Goal: Task Accomplishment & Management: Complete application form

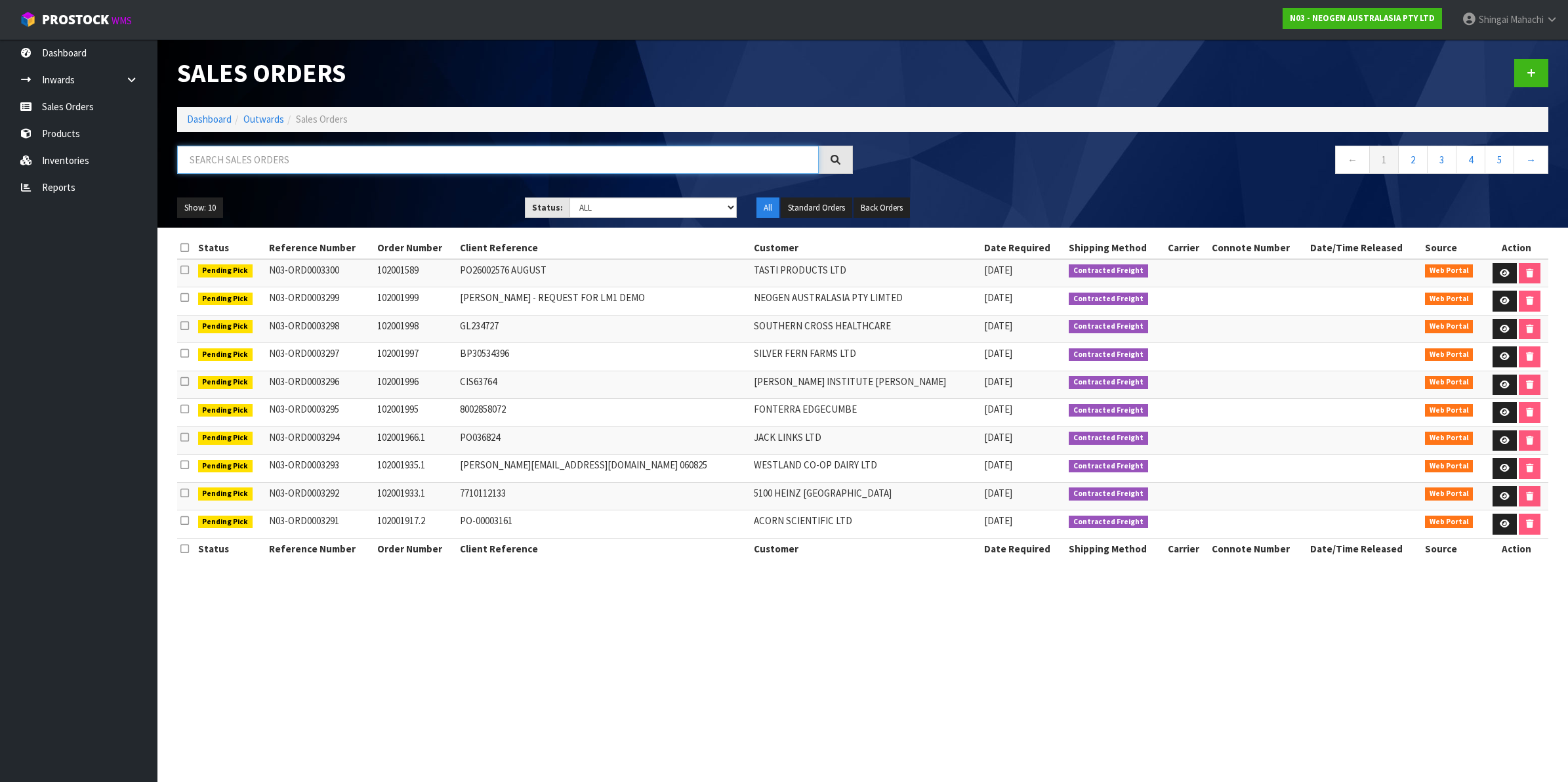
click at [254, 153] on input "text" at bounding box center [498, 160] width 641 height 29
click at [238, 162] on input "text" at bounding box center [498, 160] width 641 height 29
click at [1530, 68] on icon at bounding box center [1531, 73] width 9 height 10
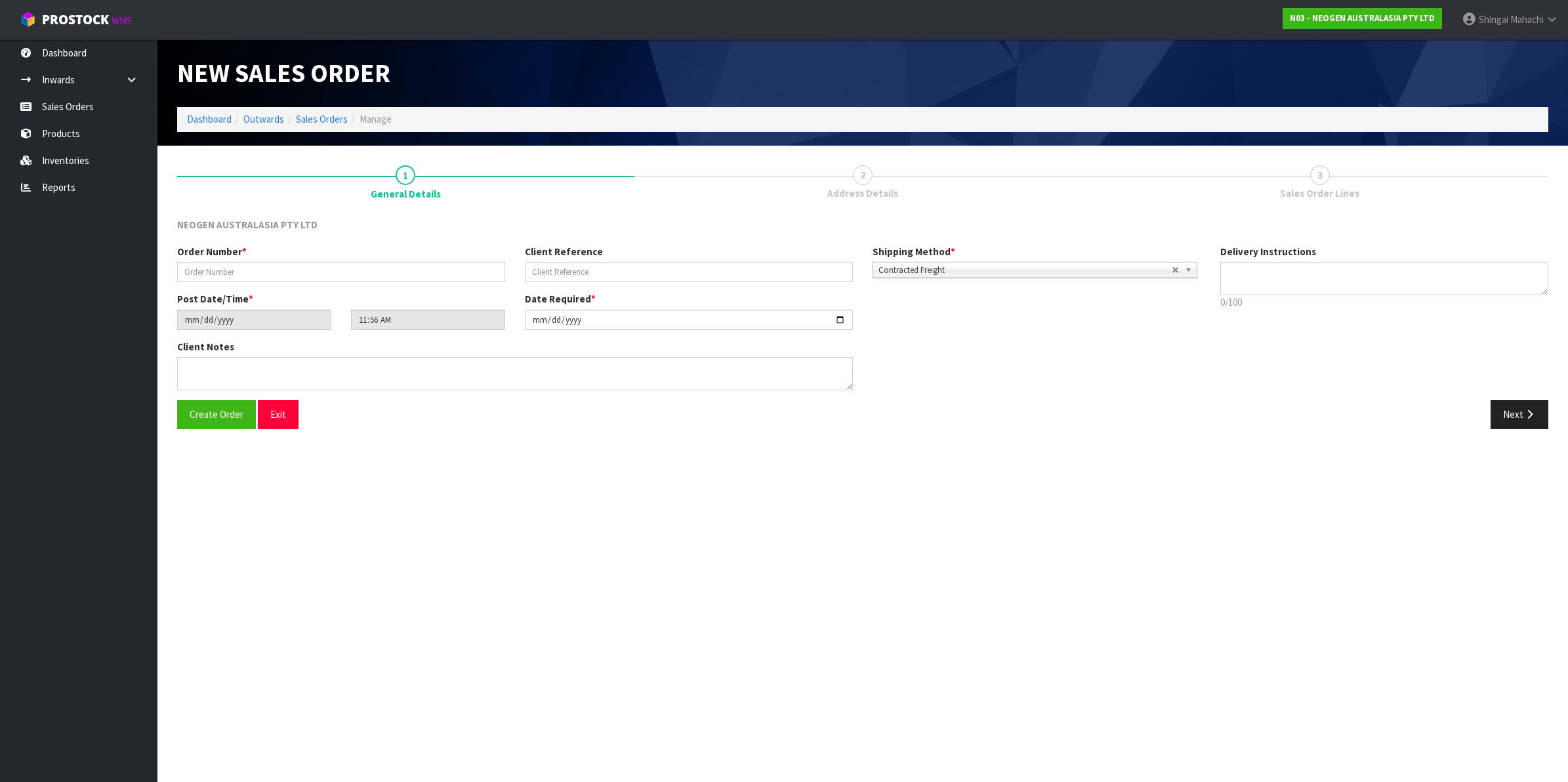
type textarea "CHILLED GOODS -OVERNIGHT"
click at [247, 268] on input "text" at bounding box center [341, 272] width 328 height 21
paste input "700002120 JPC-I6N-XPG PO203600196"
click at [225, 272] on input "700002120 JPC-I6N-XPG PO203600196" at bounding box center [341, 272] width 328 height 21
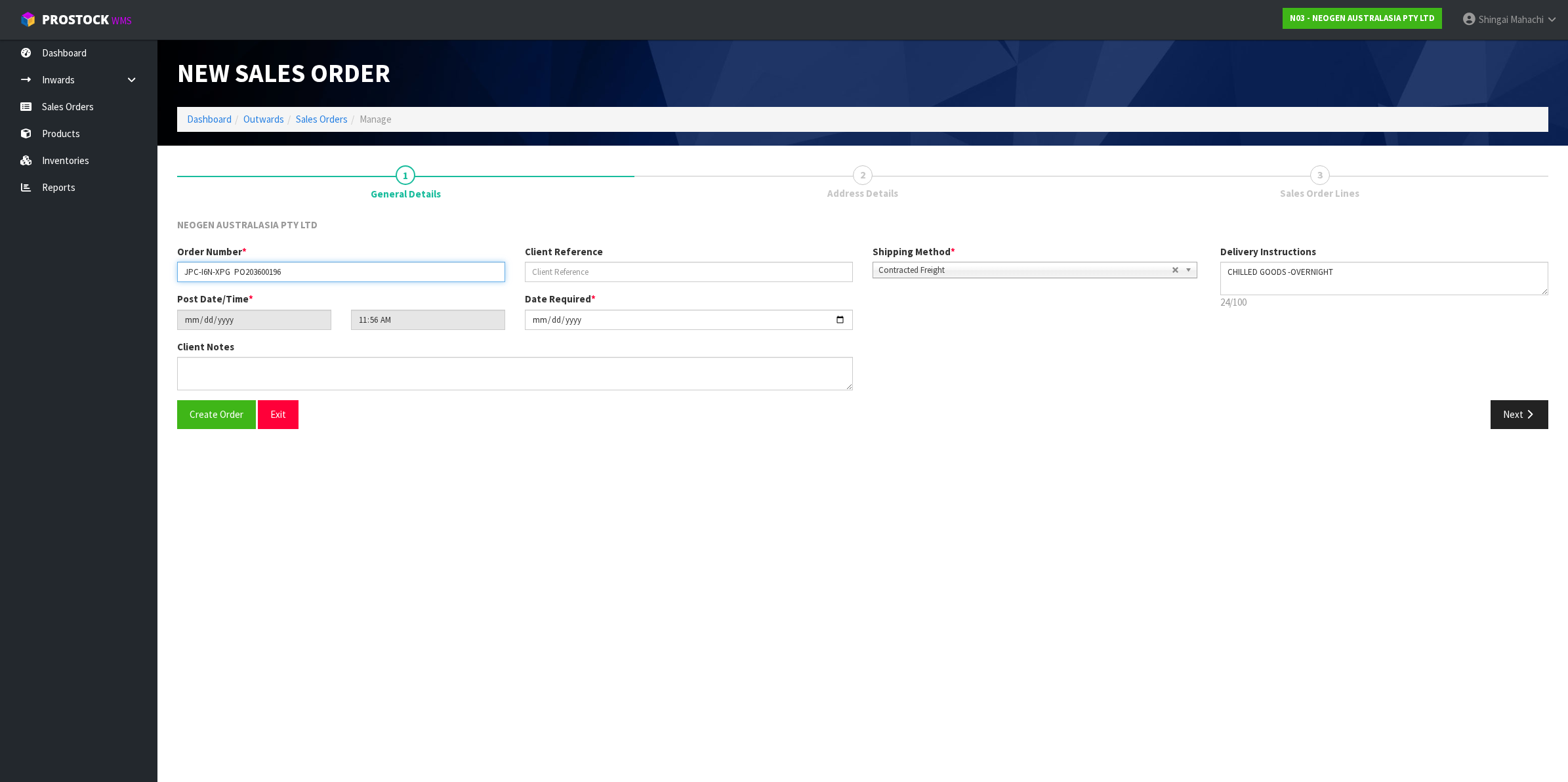
drag, startPoint x: 289, startPoint y: 271, endPoint x: 234, endPoint y: 277, distance: 55.3
click at [234, 277] on input "JPC-I6N-XPG PO203600196" at bounding box center [341, 272] width 328 height 21
type input "JPC-I6N-XPG"
click at [553, 267] on input "text" at bounding box center [688, 272] width 328 height 21
paste input "PO203600196"
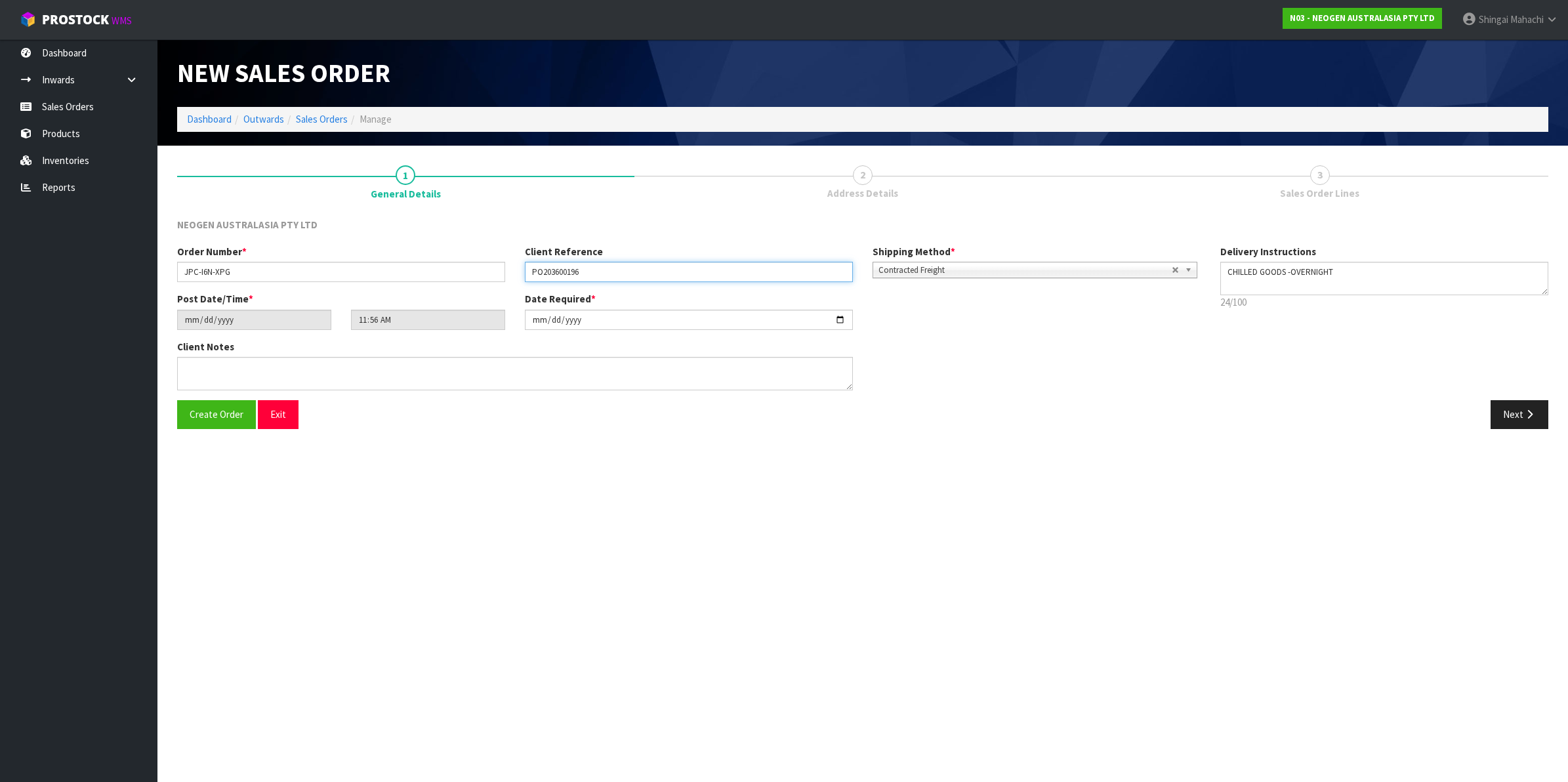
click at [540, 272] on input "PO203600196" at bounding box center [688, 272] width 328 height 21
type input "PO-203600196"
click at [835, 317] on input "[DATE]" at bounding box center [688, 319] width 328 height 21
type input "[DATE]"
click at [220, 371] on textarea at bounding box center [515, 374] width 676 height 34
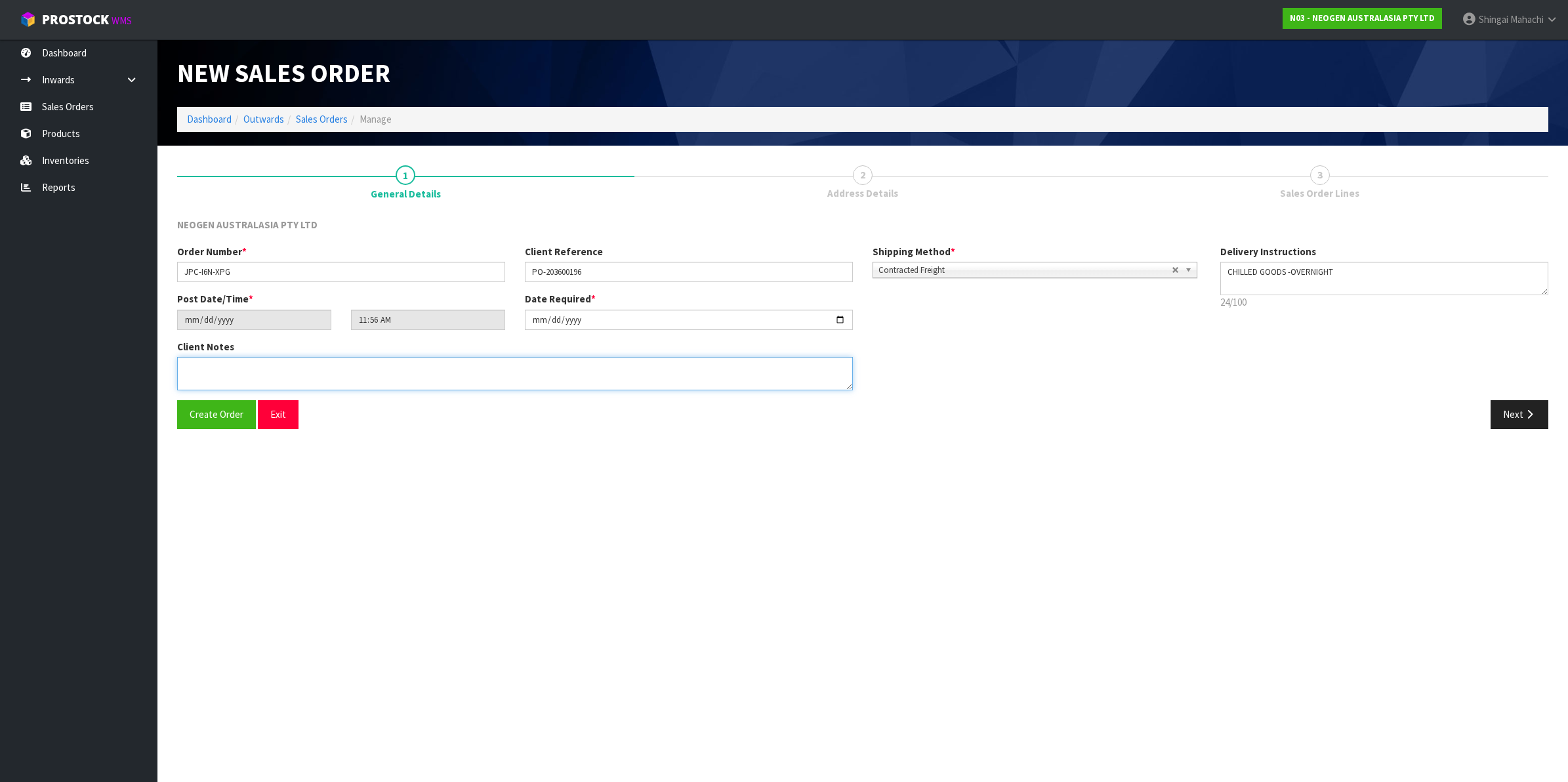
click at [207, 369] on textarea at bounding box center [515, 374] width 676 height 34
paste textarea "PLEASE NOTE - THIS BOX MUST COME FROM HELD WAREHOUSE – BATCH # 345HEK A BARCODE…"
type textarea "PLEASE NOTE - THIS BOX MUST COME FROM HELD WAREHOUSE – BATCH # 345HEK A BARCODE…"
click at [1526, 409] on icon "button" at bounding box center [1529, 414] width 12 height 10
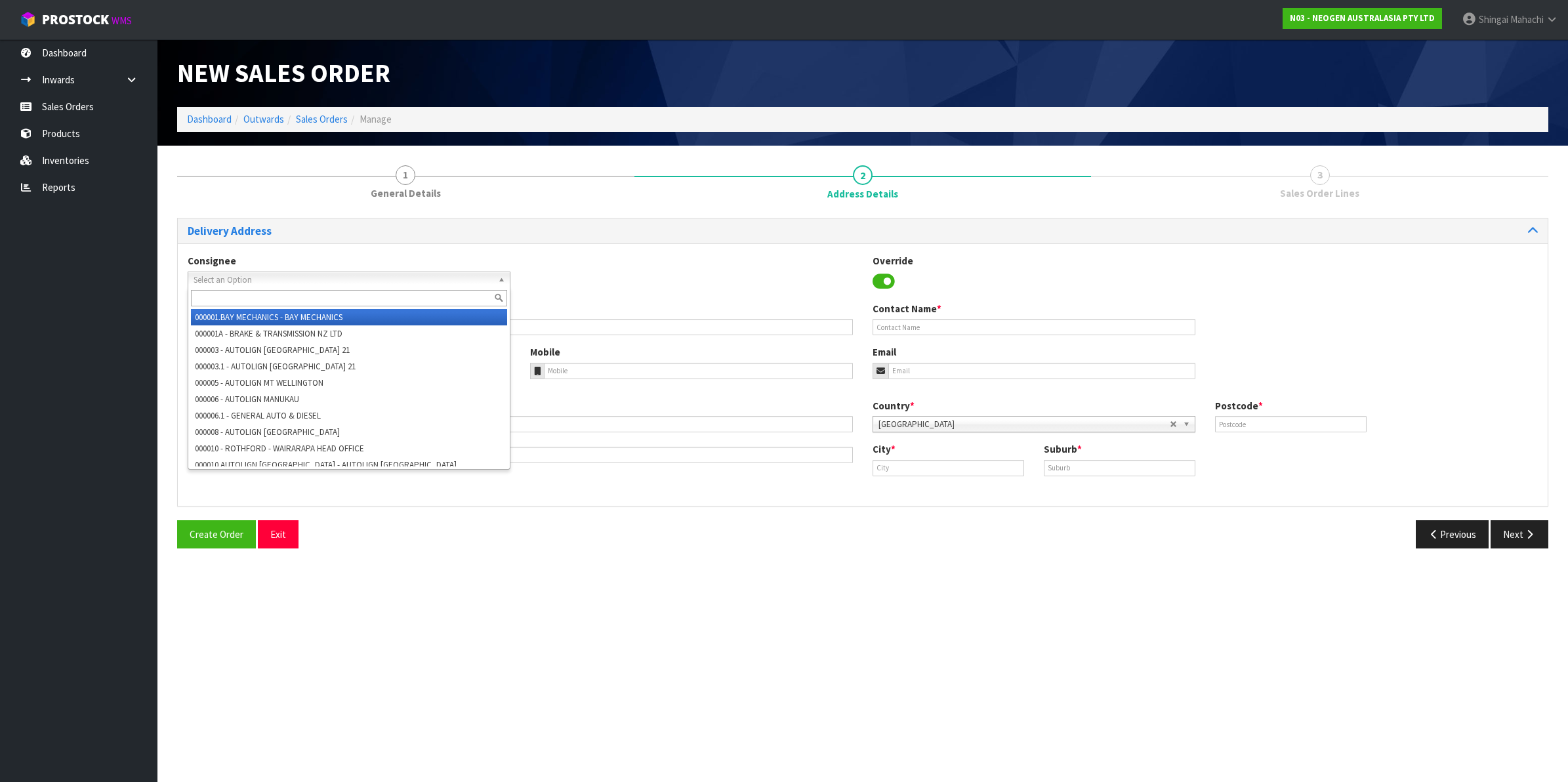
click at [259, 277] on span "Select an Option" at bounding box center [344, 280] width 299 height 16
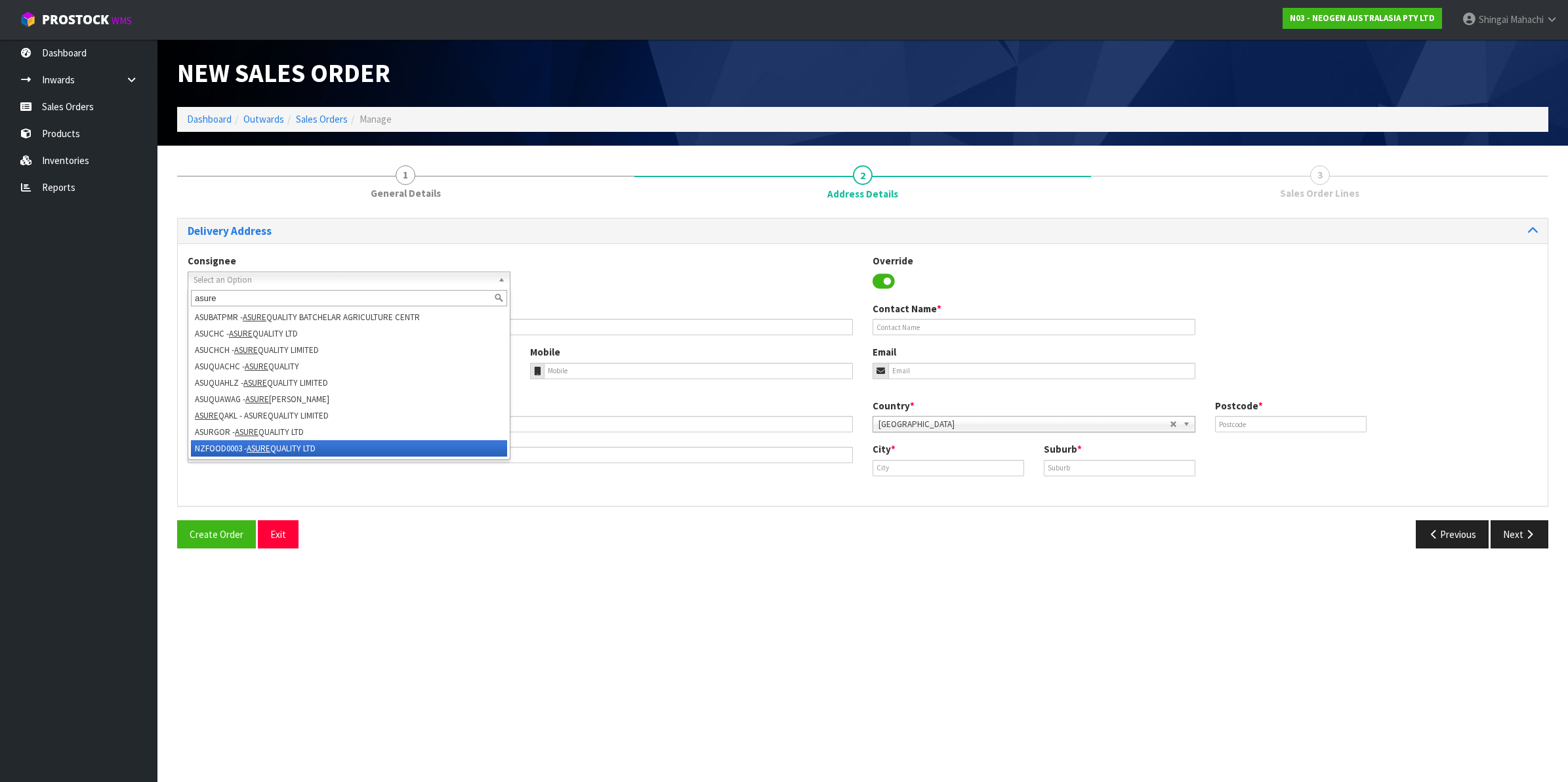
type input "asure"
click at [227, 451] on li "NZFOOD0003 - ASURE QUALITY LTD" at bounding box center [349, 448] width 316 height 16
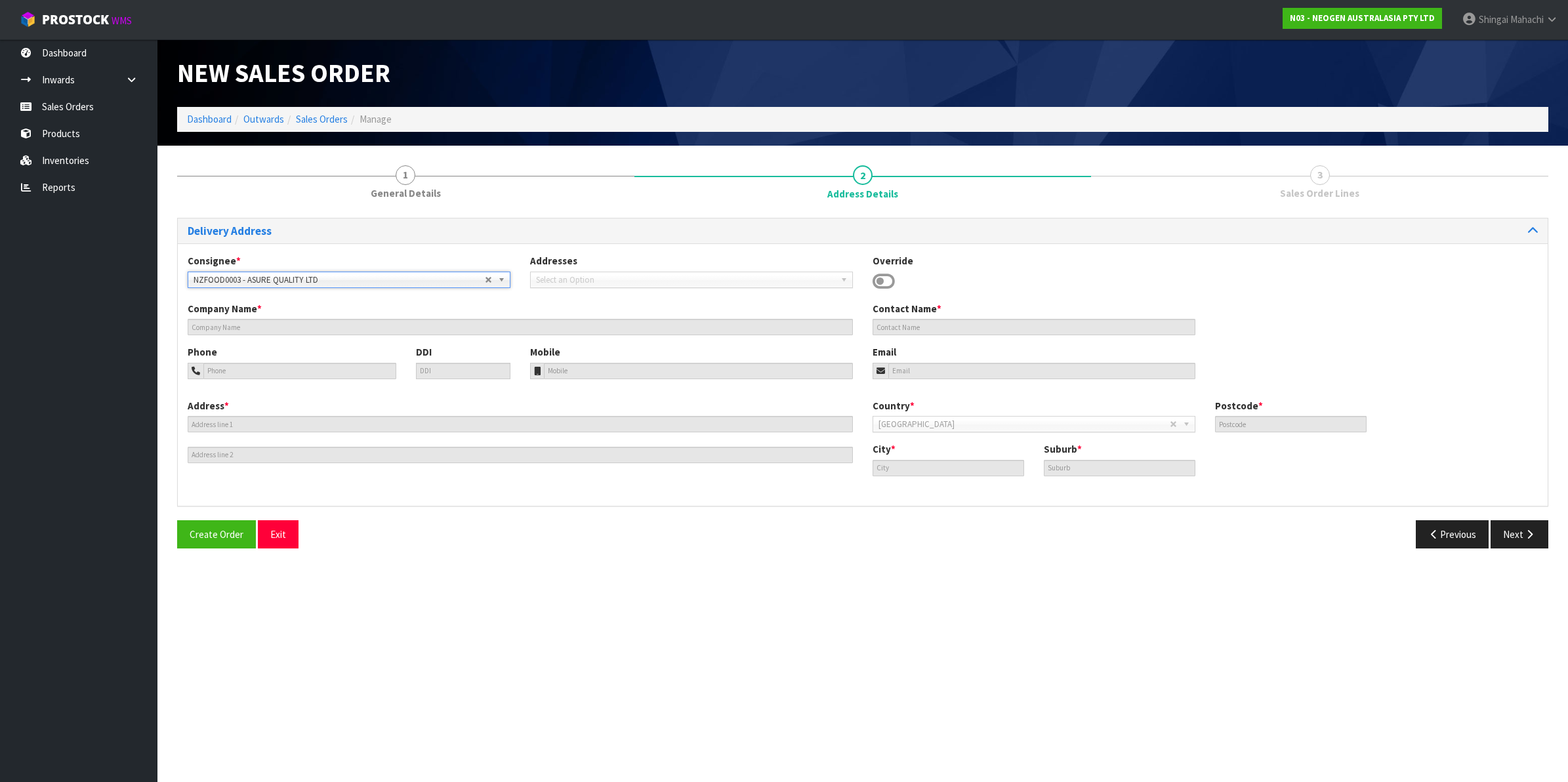
type input "ASURE QUALITY LTD"
type input "[STREET_ADDRESS]"
type input "0600"
type input "[GEOGRAPHIC_DATA]"
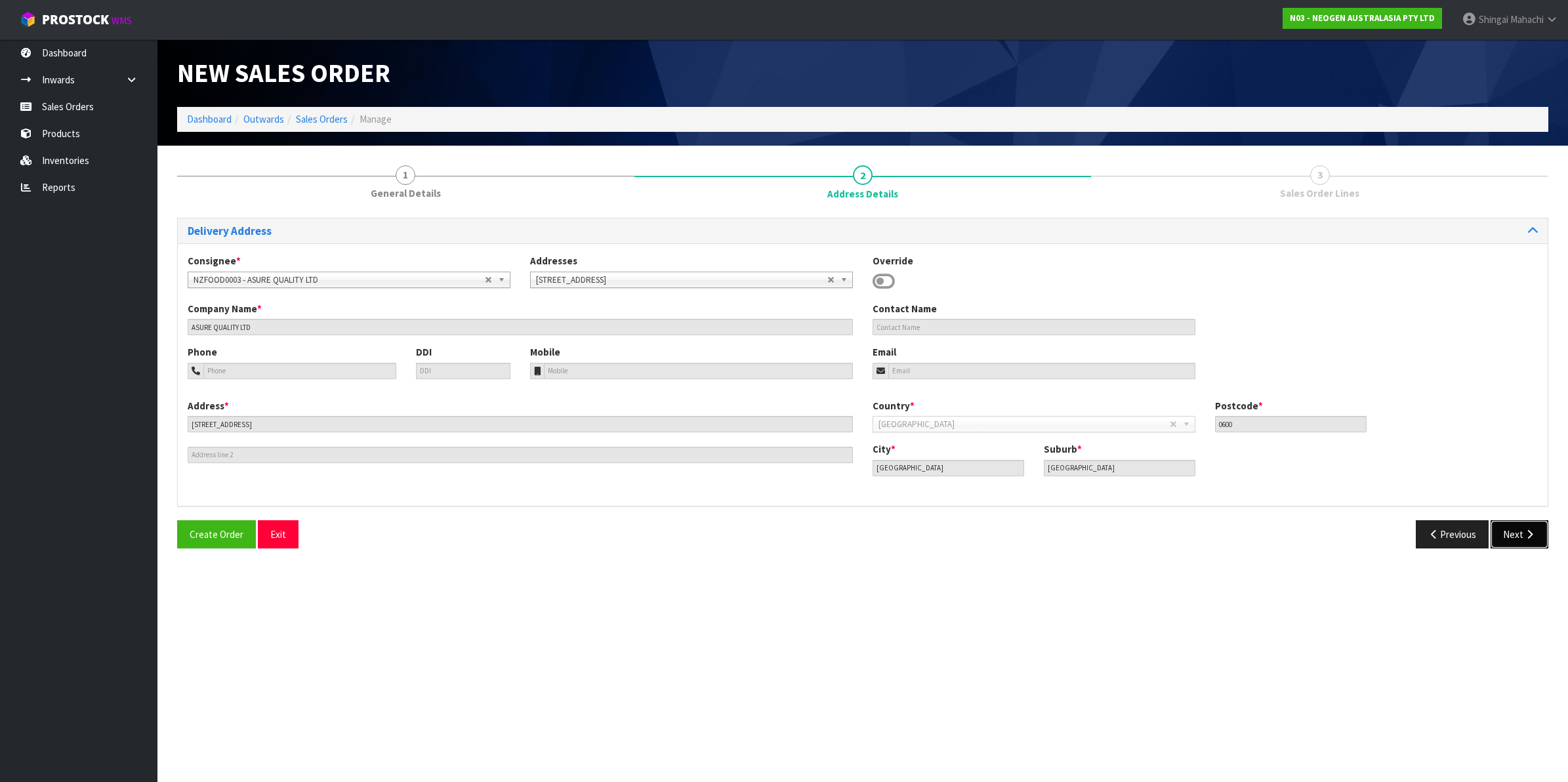
click at [1510, 533] on button "Next" at bounding box center [1519, 535] width 58 height 29
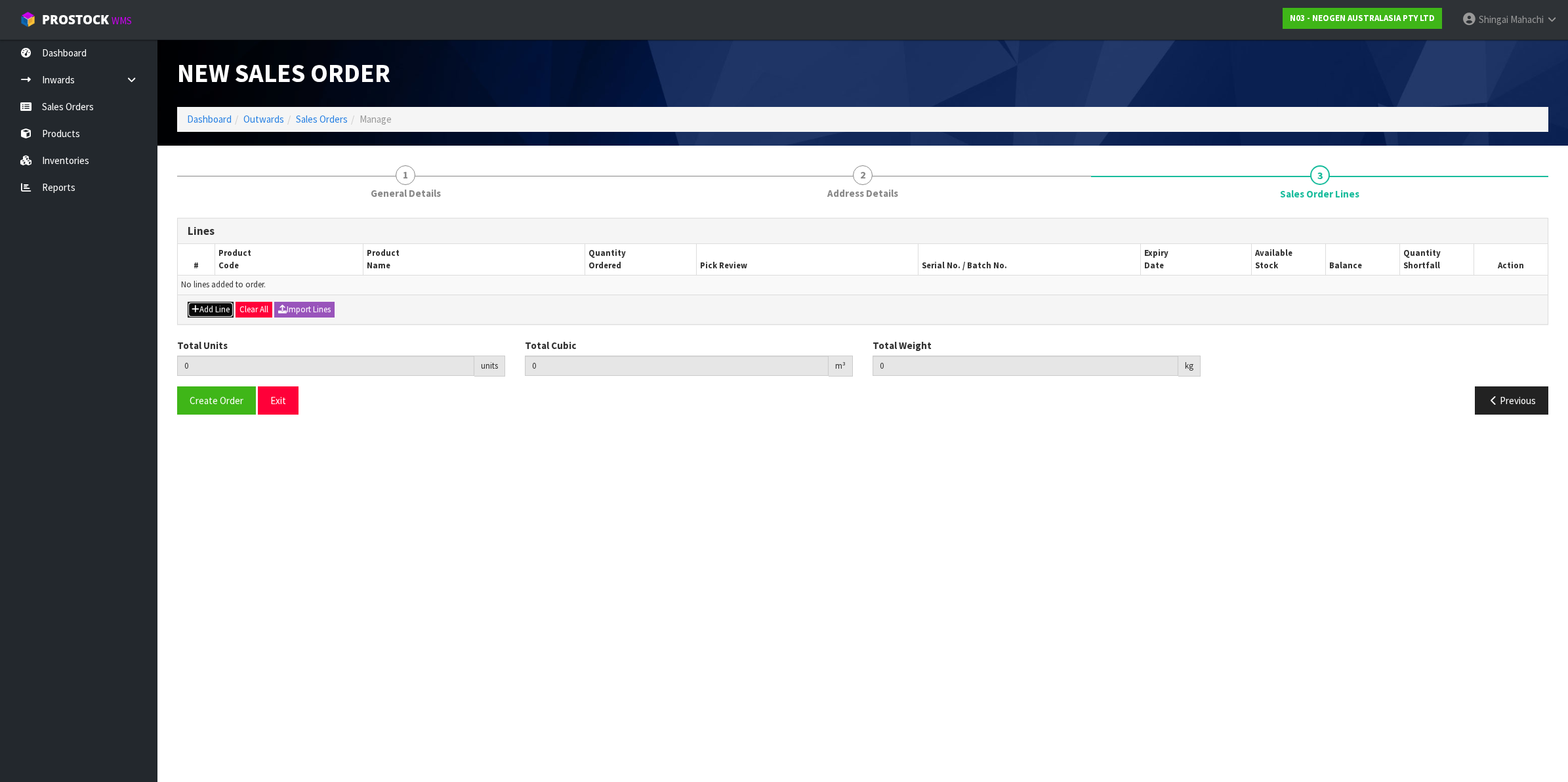
click at [214, 309] on button "Add Line" at bounding box center [210, 309] width 46 height 16
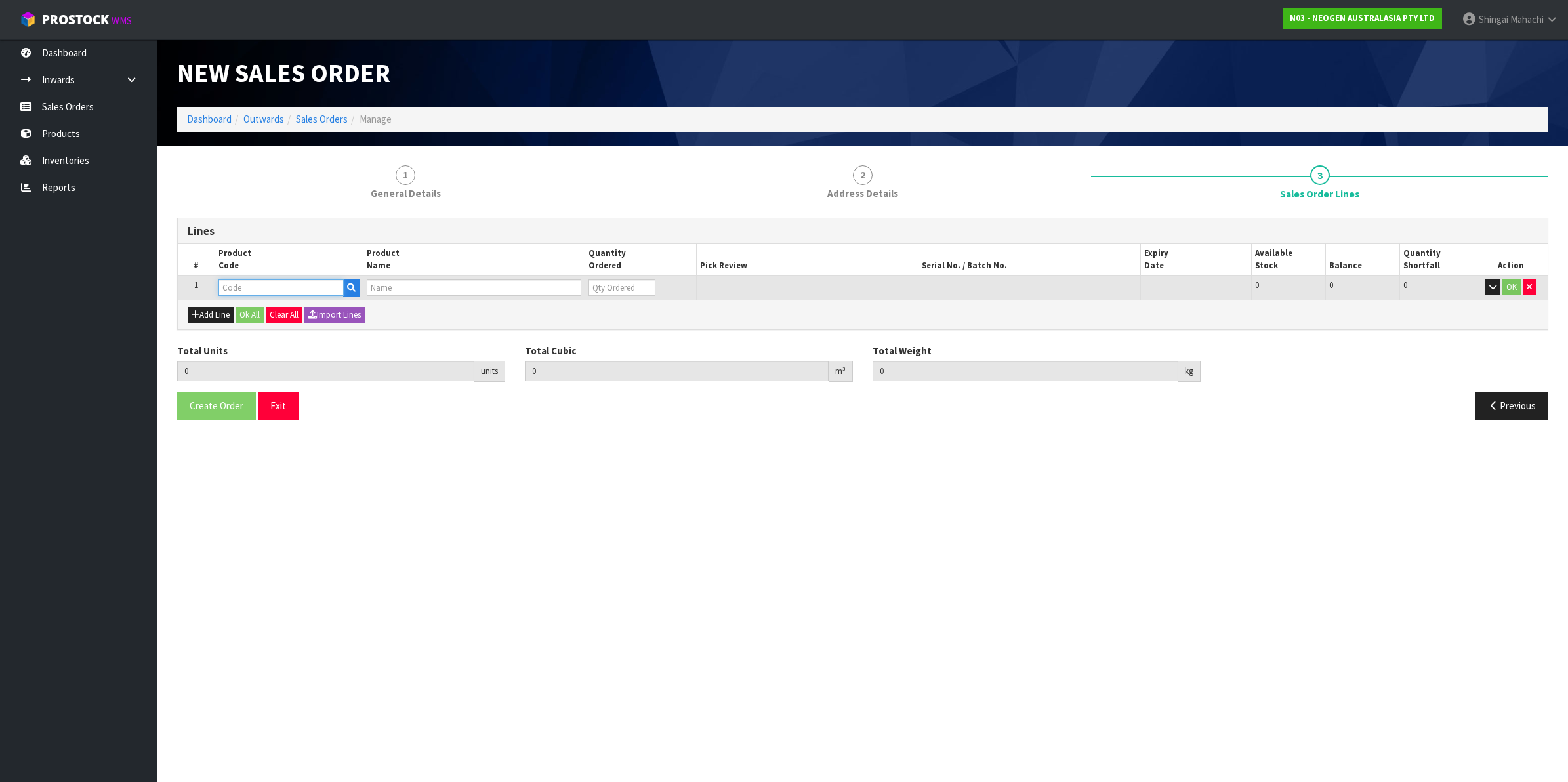
click at [248, 289] on input "text" at bounding box center [282, 287] width 125 height 16
paste input "700002120"
type input "700002120"
type input "0.000000"
type input "0.000"
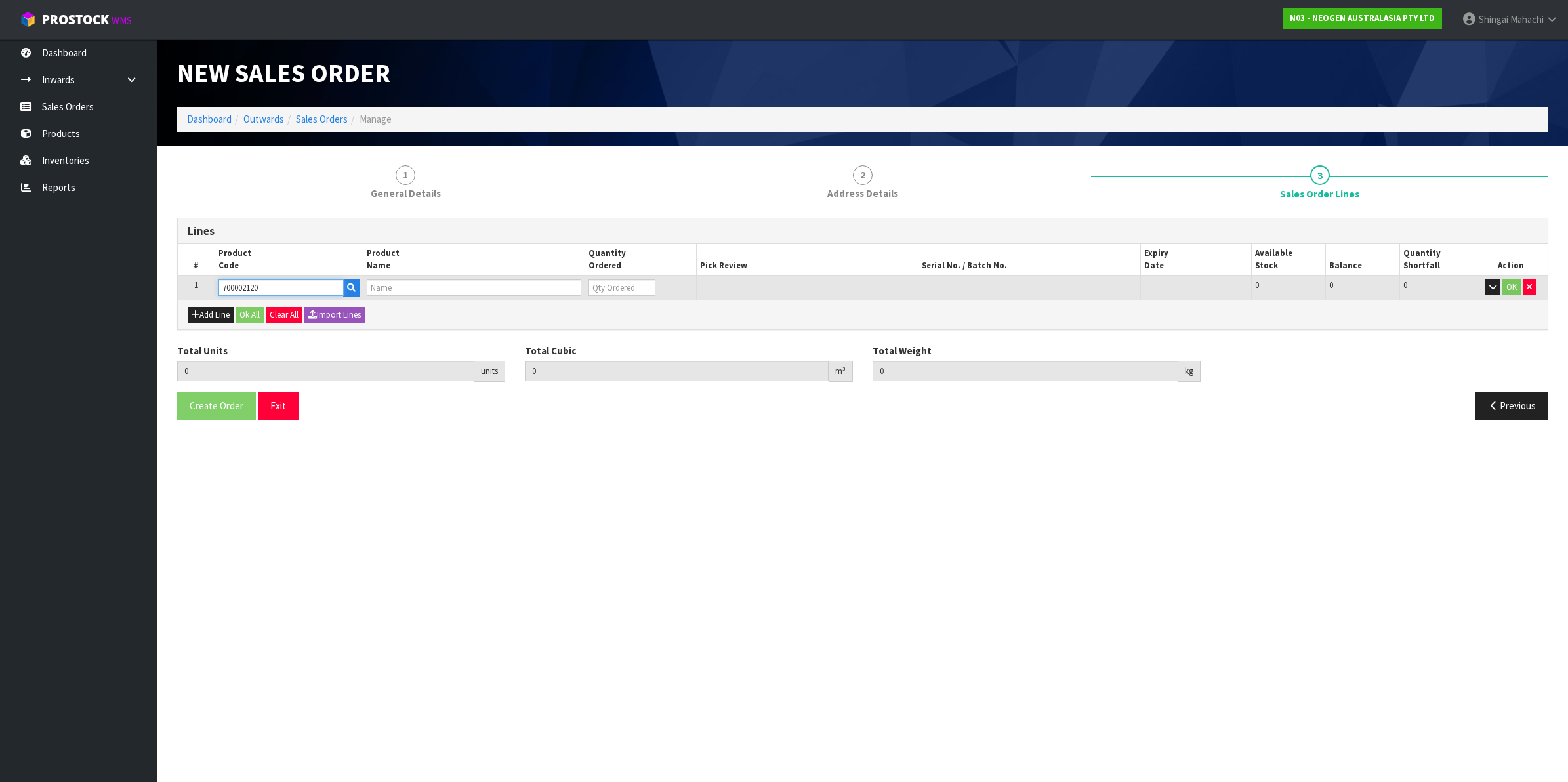
type input "7100039374 - 6406 PETRIFILM AEROBIC CT PLT 1000EA/CS"
type input "0"
type input "700002120"
drag, startPoint x: 614, startPoint y: 289, endPoint x: 584, endPoint y: 294, distance: 30.4
click at [584, 294] on tr "1 700002120 7100039374 - 6406 PETRIFILM AEROBIC CT PLT 1000EA/CS 0 BOX 95 95 0 …" at bounding box center [862, 288] width 1370 height 24
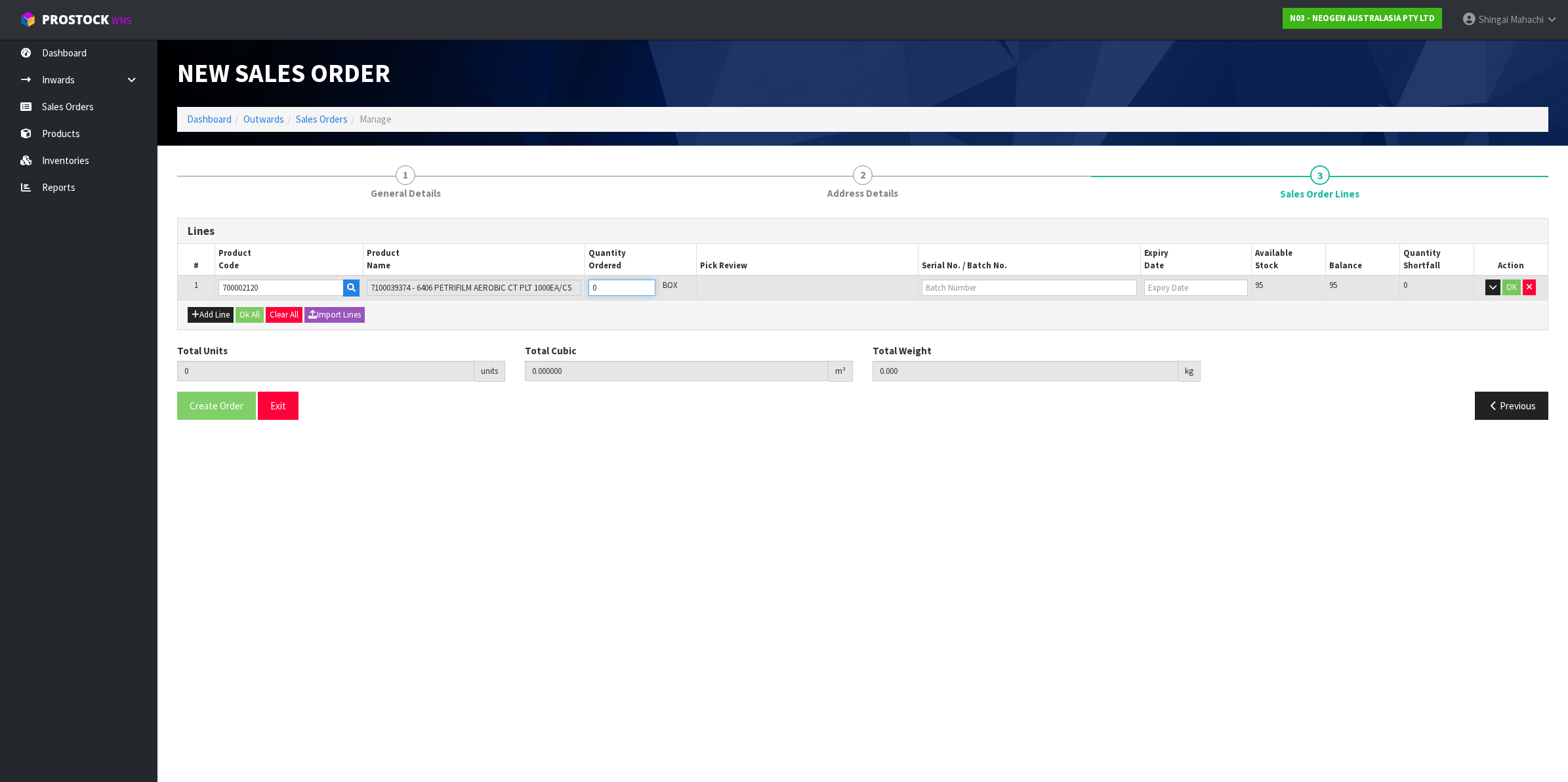
type input "1"
type input "0.00736"
type input "2"
type input "1"
click at [1517, 287] on button "OK" at bounding box center [1512, 287] width 19 height 16
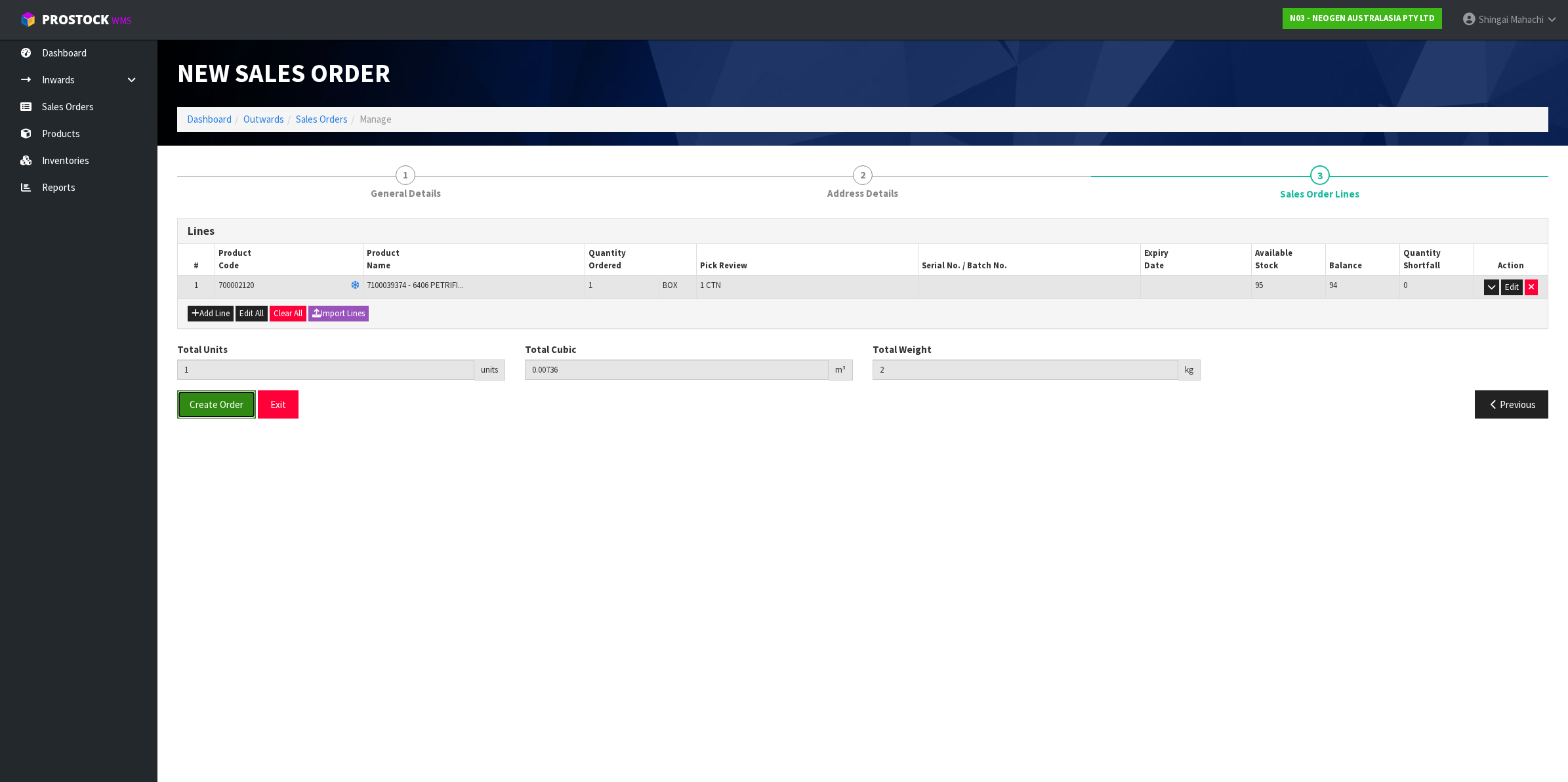
click at [230, 406] on span "Create Order" at bounding box center [216, 404] width 53 height 12
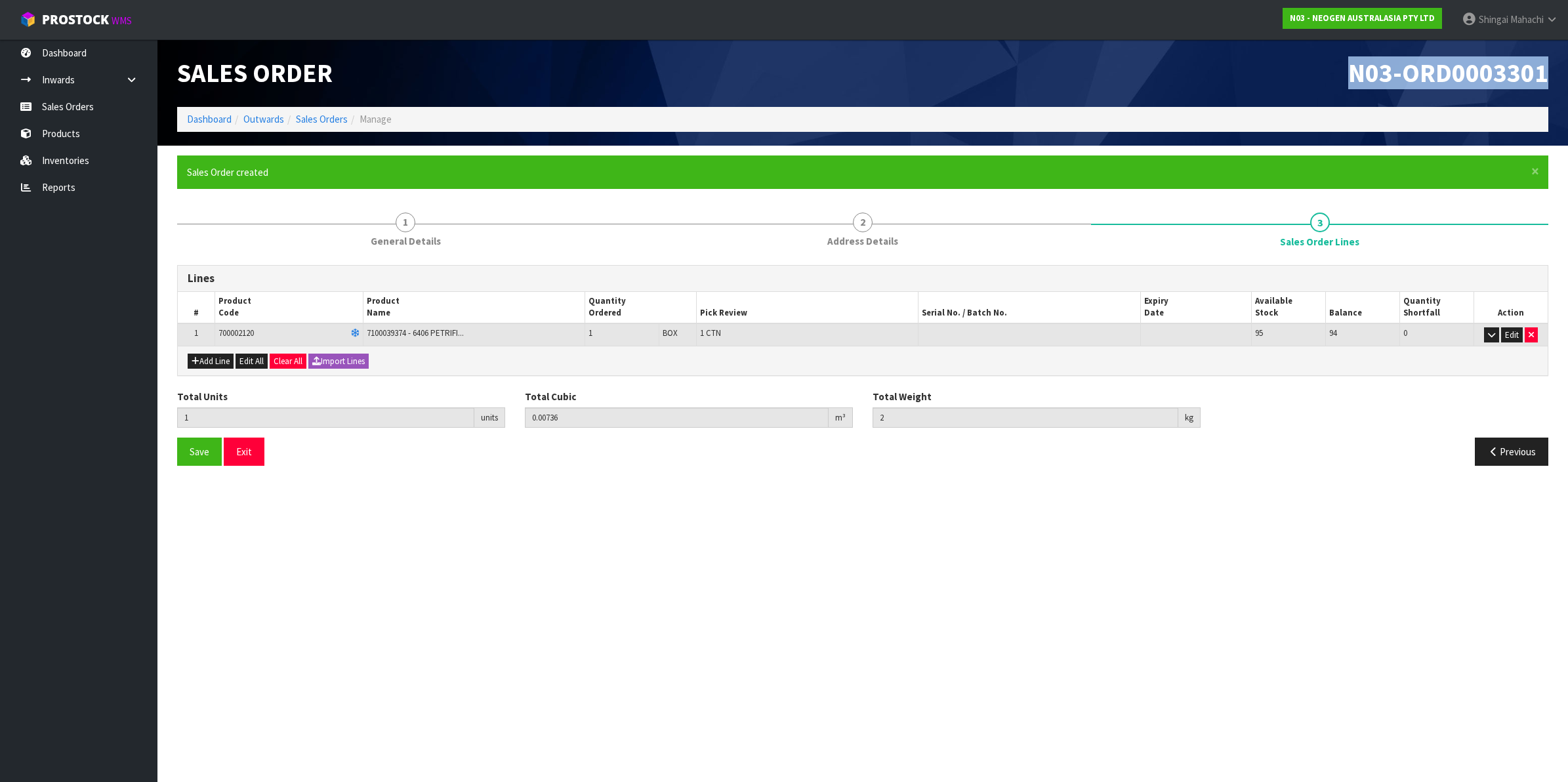
drag, startPoint x: 1348, startPoint y: 71, endPoint x: 1546, endPoint y: 80, distance: 198.2
click at [1546, 80] on h1 "N03-ORD0003301" at bounding box center [1210, 73] width 676 height 29
copy span "N03-ORD0003301"
click at [311, 118] on link "Sales Orders" at bounding box center [321, 118] width 52 height 12
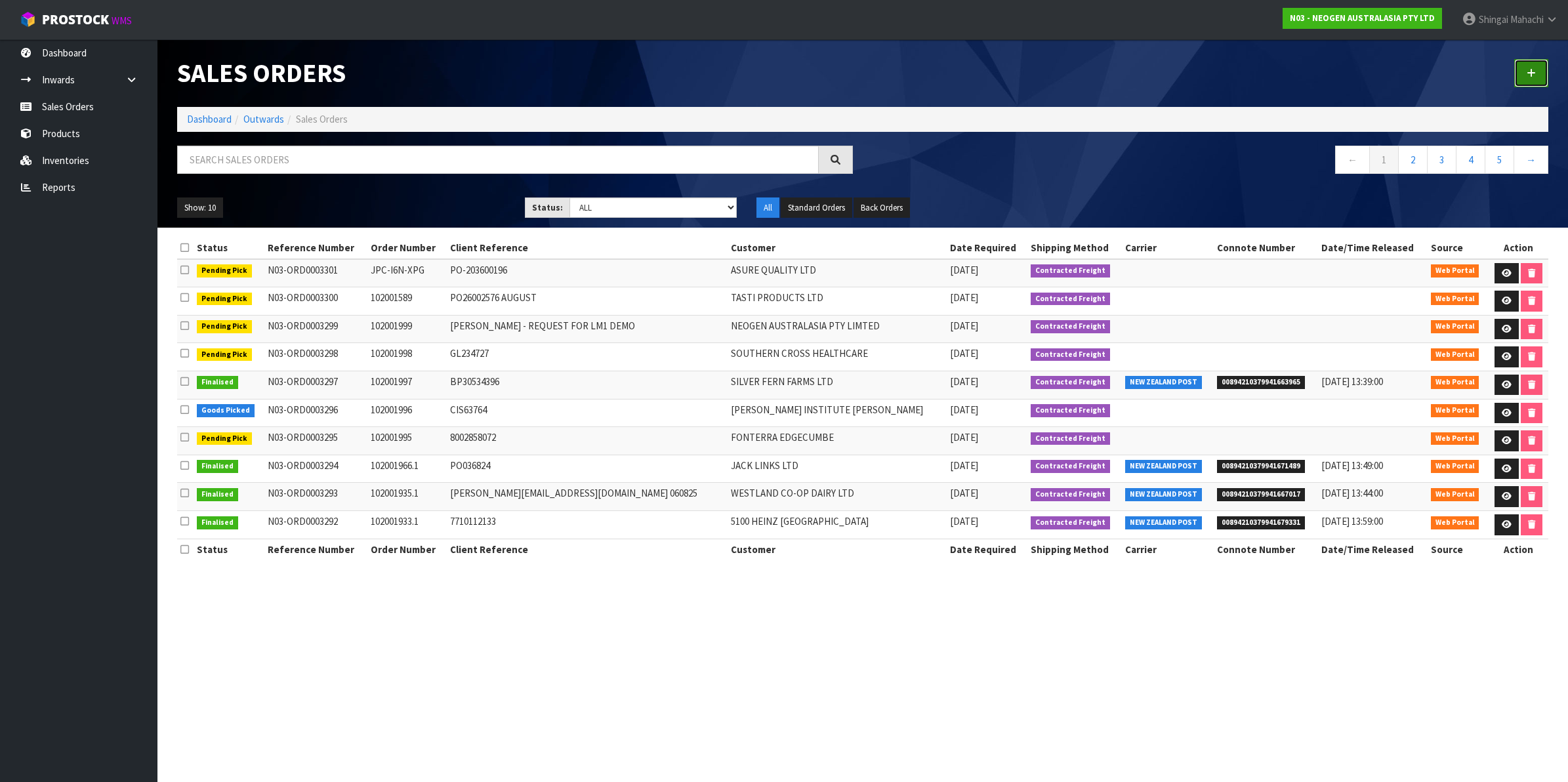
click at [1526, 73] on link at bounding box center [1531, 73] width 34 height 29
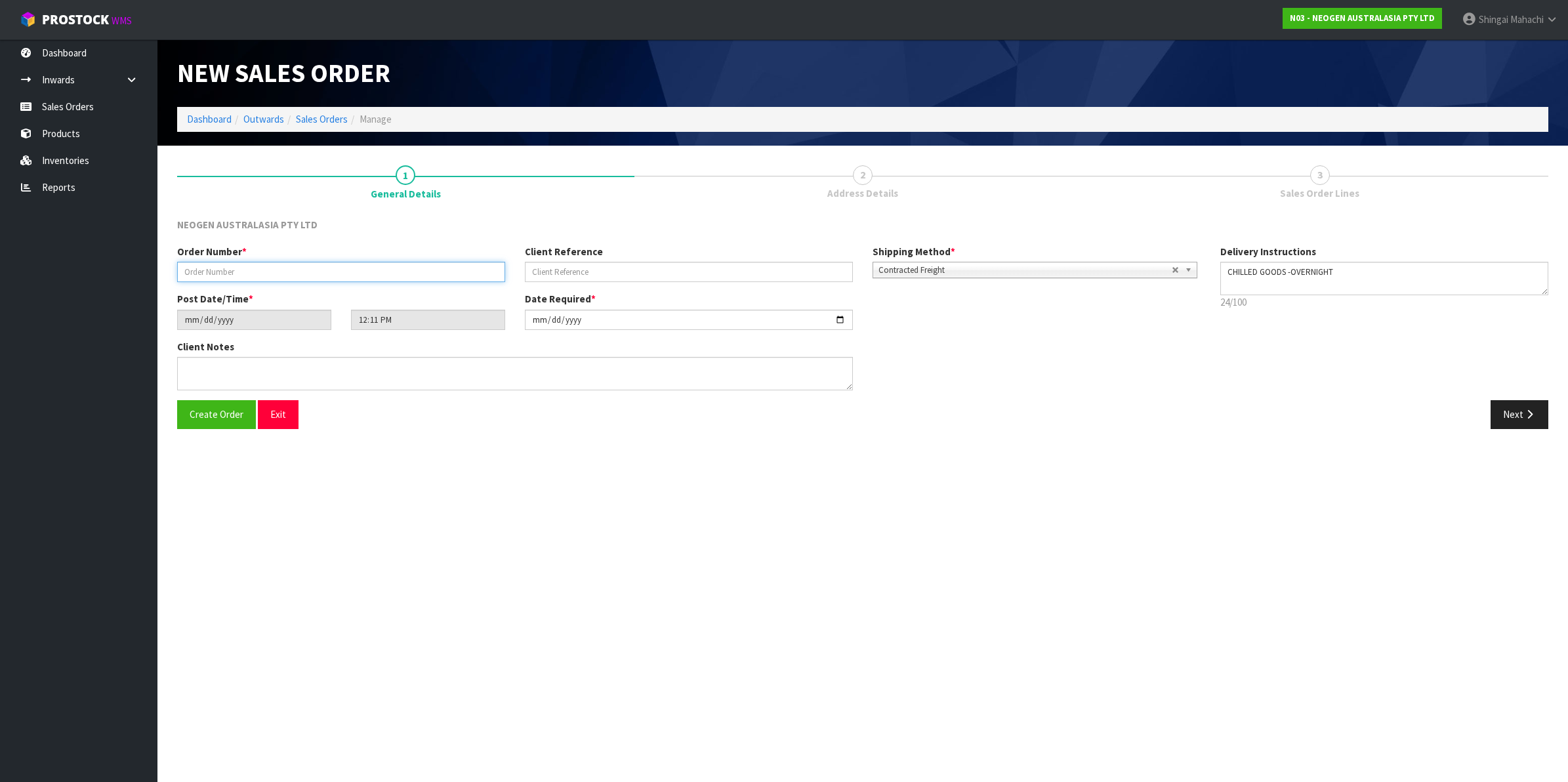
click at [204, 273] on input "text" at bounding box center [341, 272] width 328 height 21
paste input "GVK-W9D-ZPR"
type input "GVK-W9D-ZPR"
click at [548, 279] on input "text" at bounding box center [688, 272] width 328 height 21
paste input "PO-203600196"
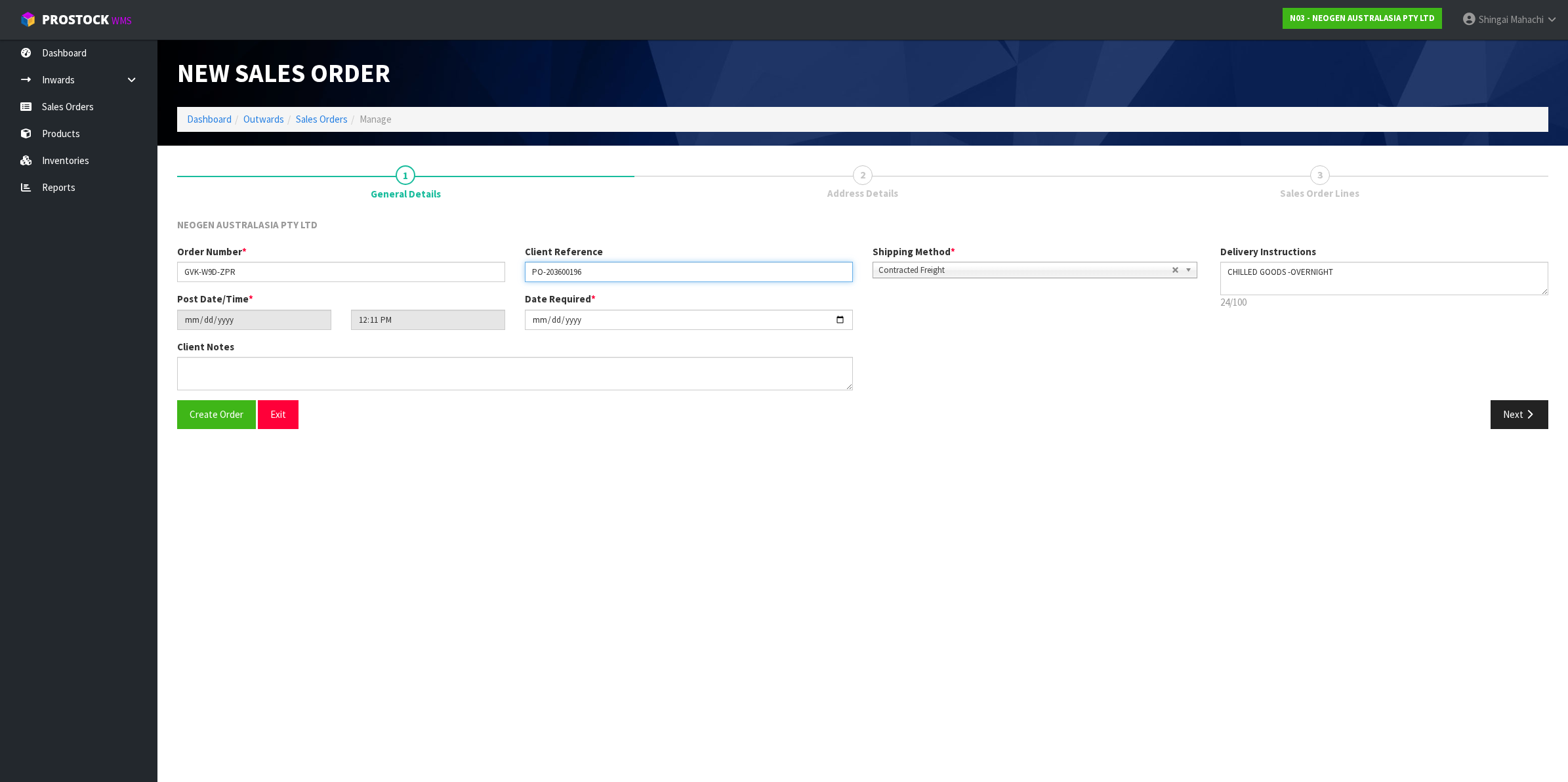
type input "PO-203600196"
click at [837, 319] on input "[DATE]" at bounding box center [688, 319] width 328 height 21
type input "[DATE]"
click at [264, 378] on textarea at bounding box center [515, 374] width 676 height 34
paste textarea "PLEASE NOTE - THIS BOX MUST COME FROM HELD WAREHOUSE – BATCH # 344NNN A BARCODE…"
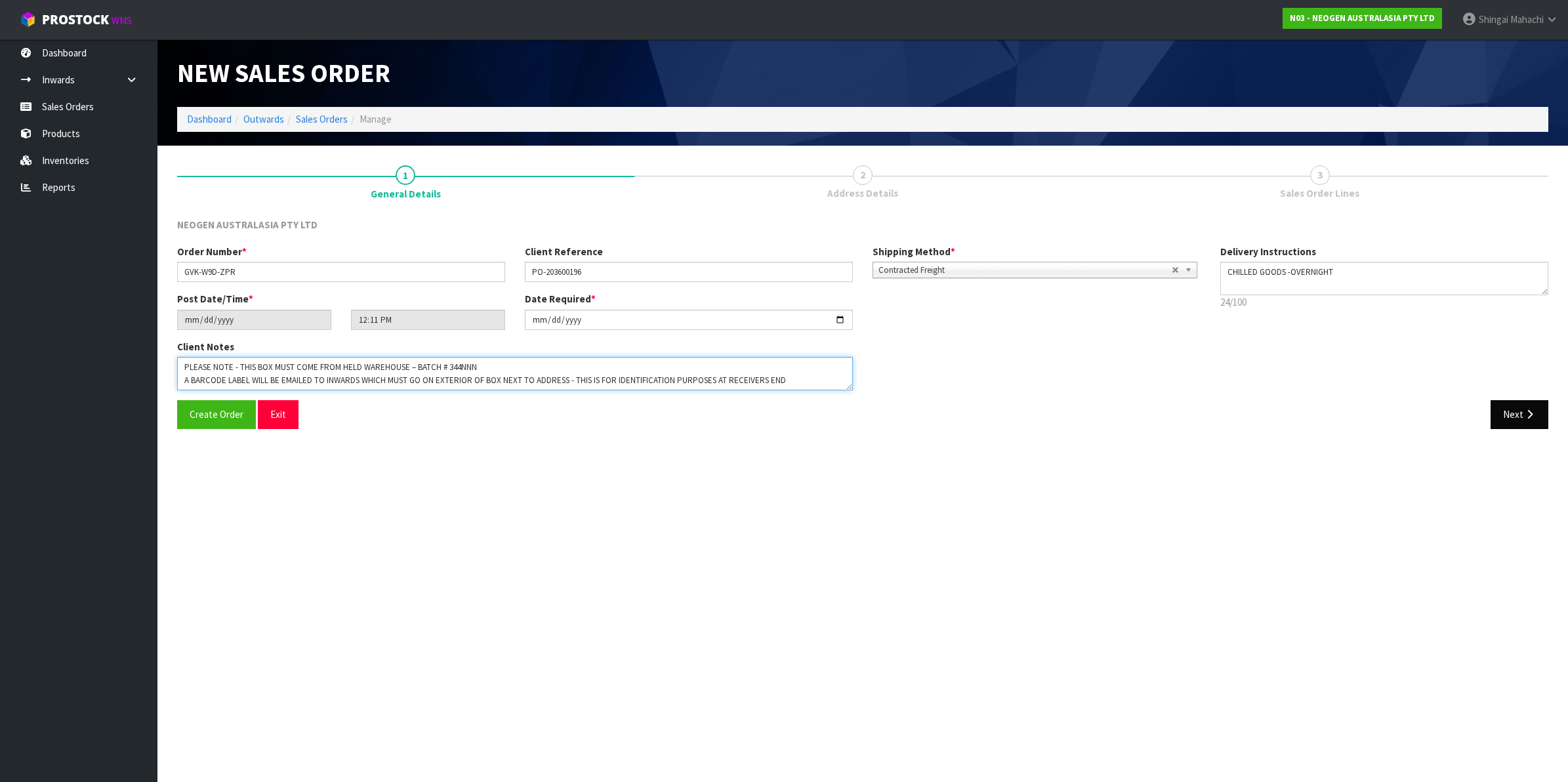
type textarea "PLEASE NOTE - THIS BOX MUST COME FROM HELD WAREHOUSE – BATCH # 344NNN A BARCODE…"
click at [1513, 417] on button "Next" at bounding box center [1519, 414] width 58 height 29
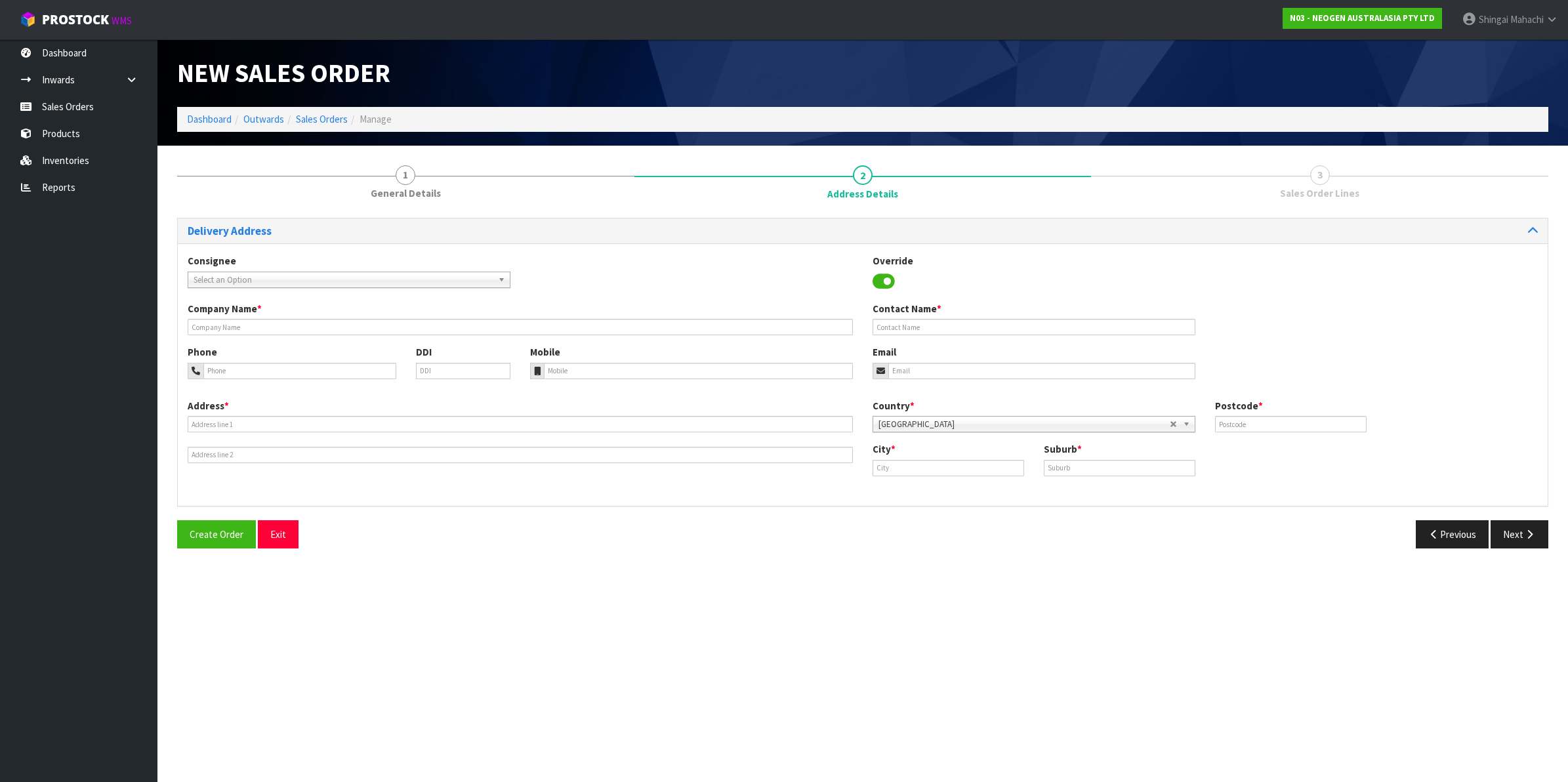
click at [497, 277] on link "Select an Option" at bounding box center [349, 279] width 323 height 16
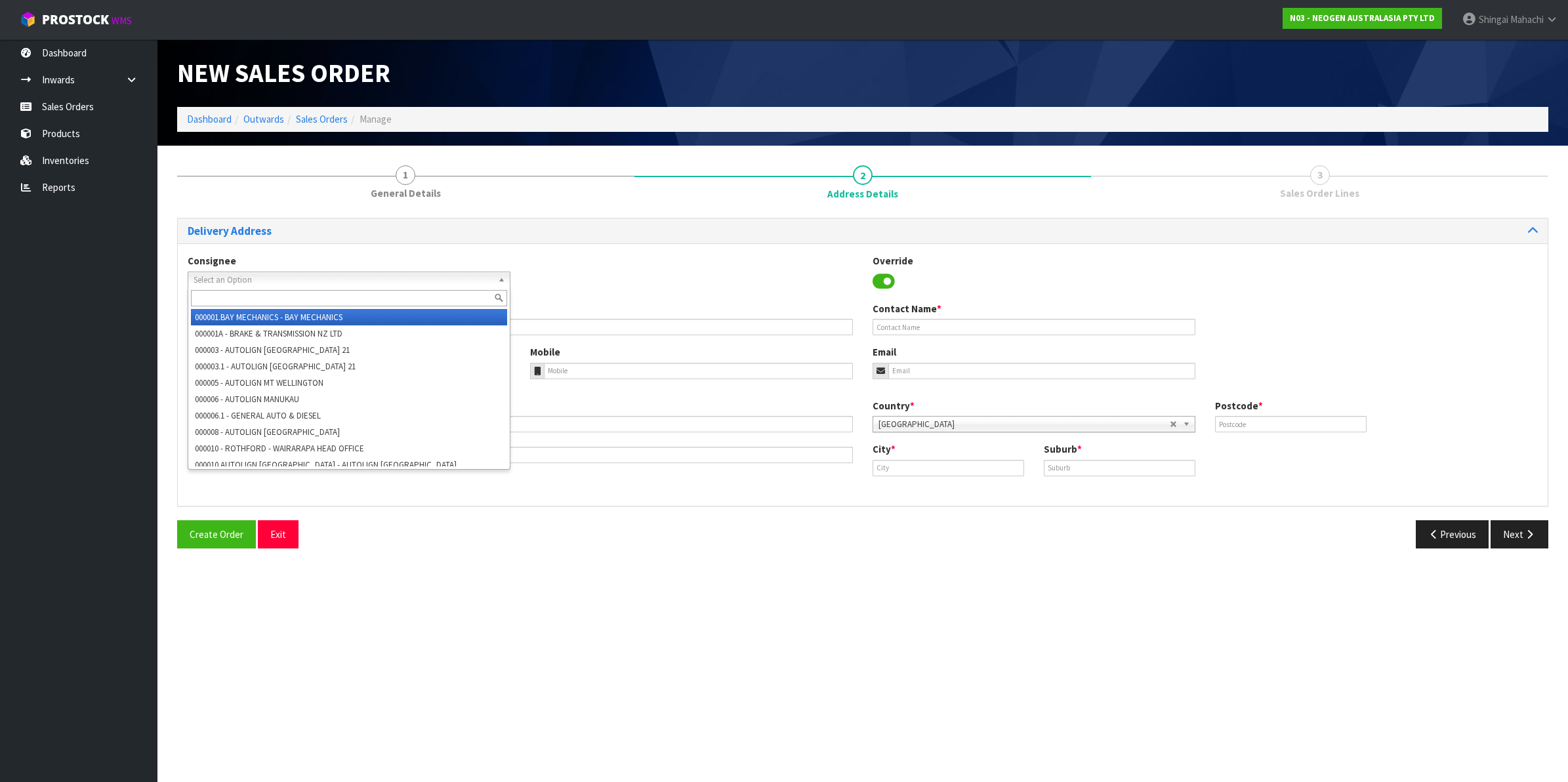
click at [425, 274] on span "Select an Option" at bounding box center [344, 280] width 299 height 16
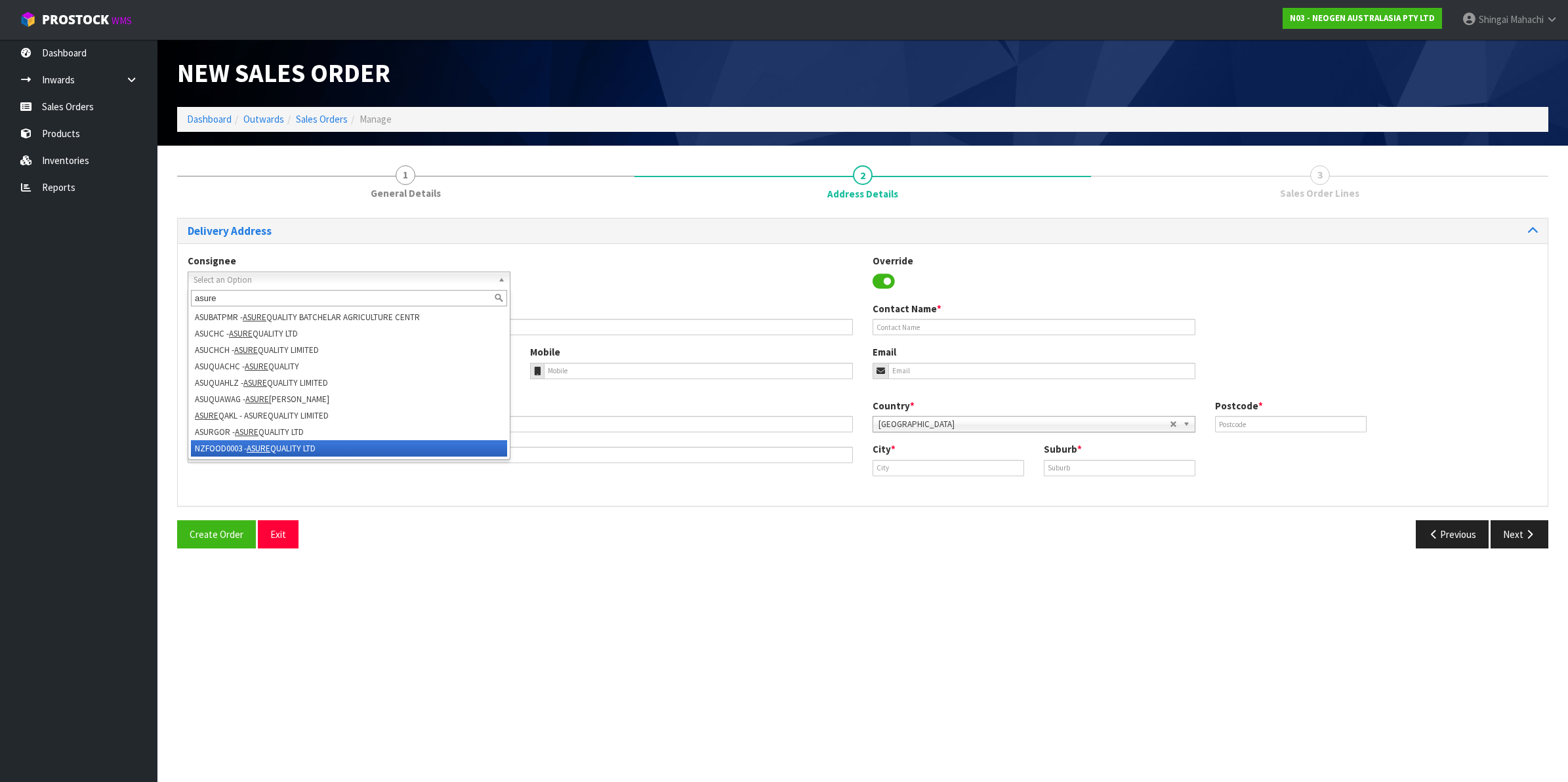
type input "asure"
click at [296, 441] on li "NZFOOD0003 - ASURE QUALITY LTD" at bounding box center [349, 448] width 316 height 16
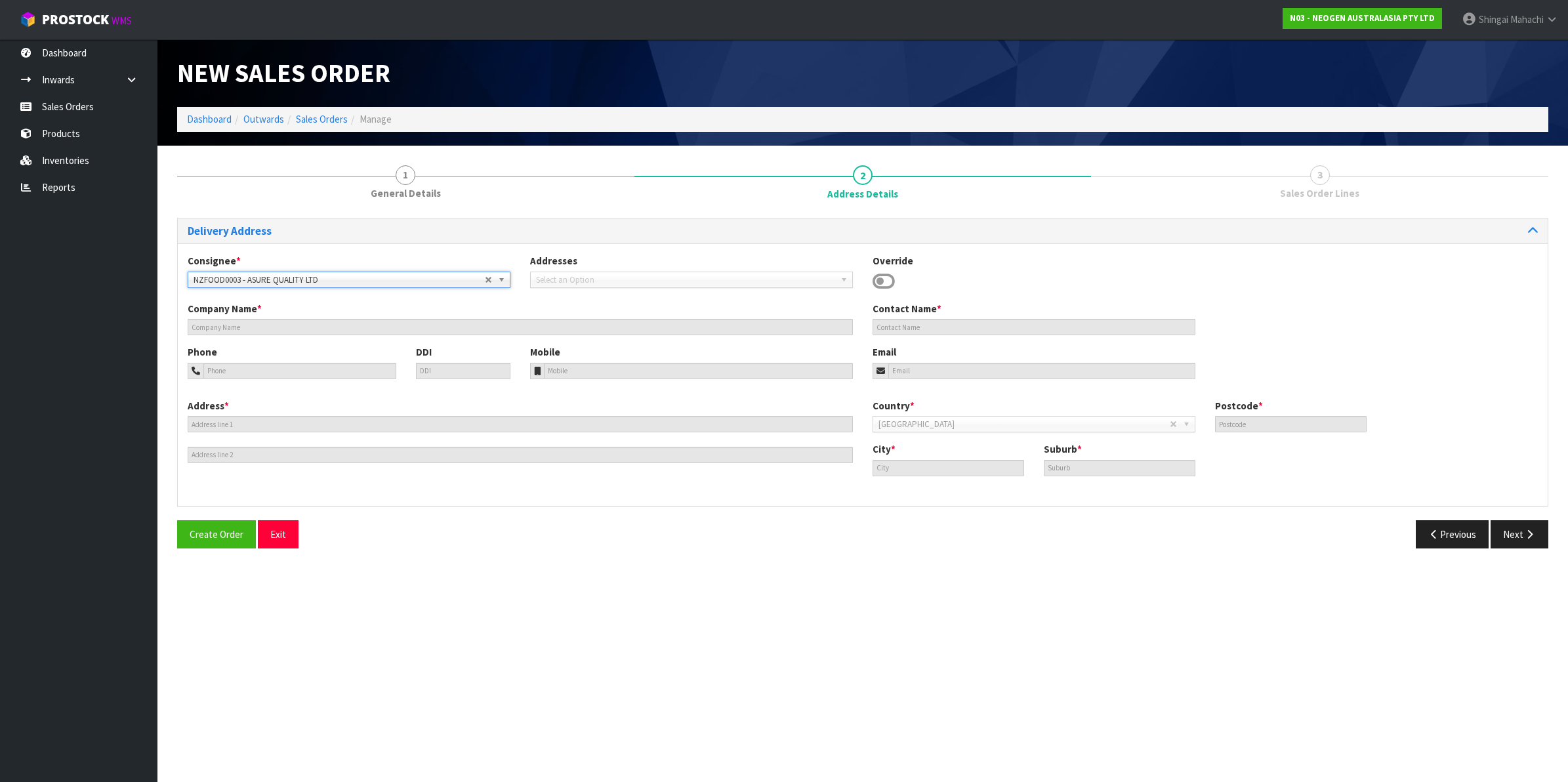
type input "ASURE QUALITY LTD"
type input "[STREET_ADDRESS]"
type input "0600"
type input "[GEOGRAPHIC_DATA]"
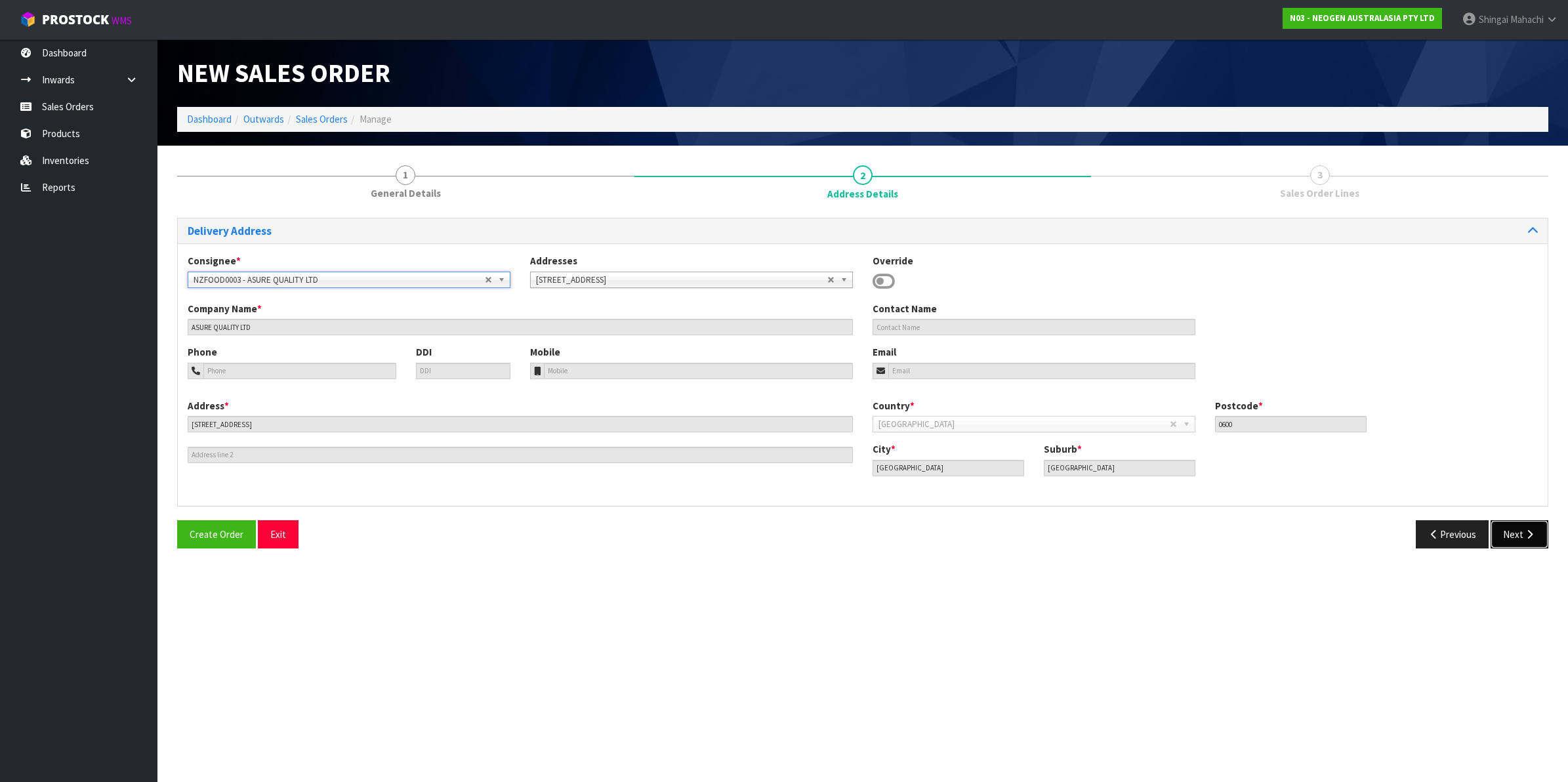
click at [1510, 533] on button "Next" at bounding box center [1519, 535] width 58 height 29
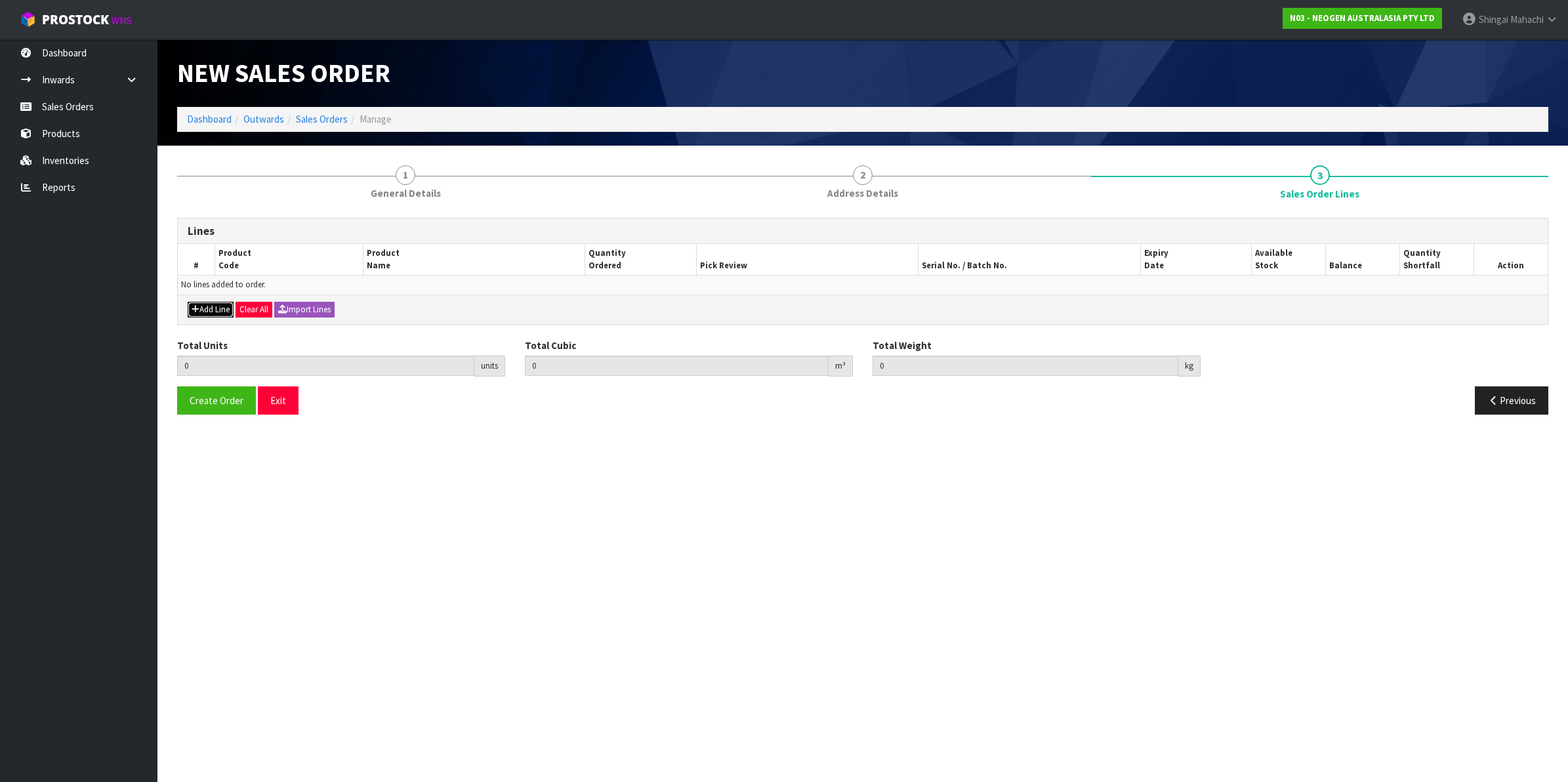
click at [214, 309] on button "Add Line" at bounding box center [210, 309] width 46 height 16
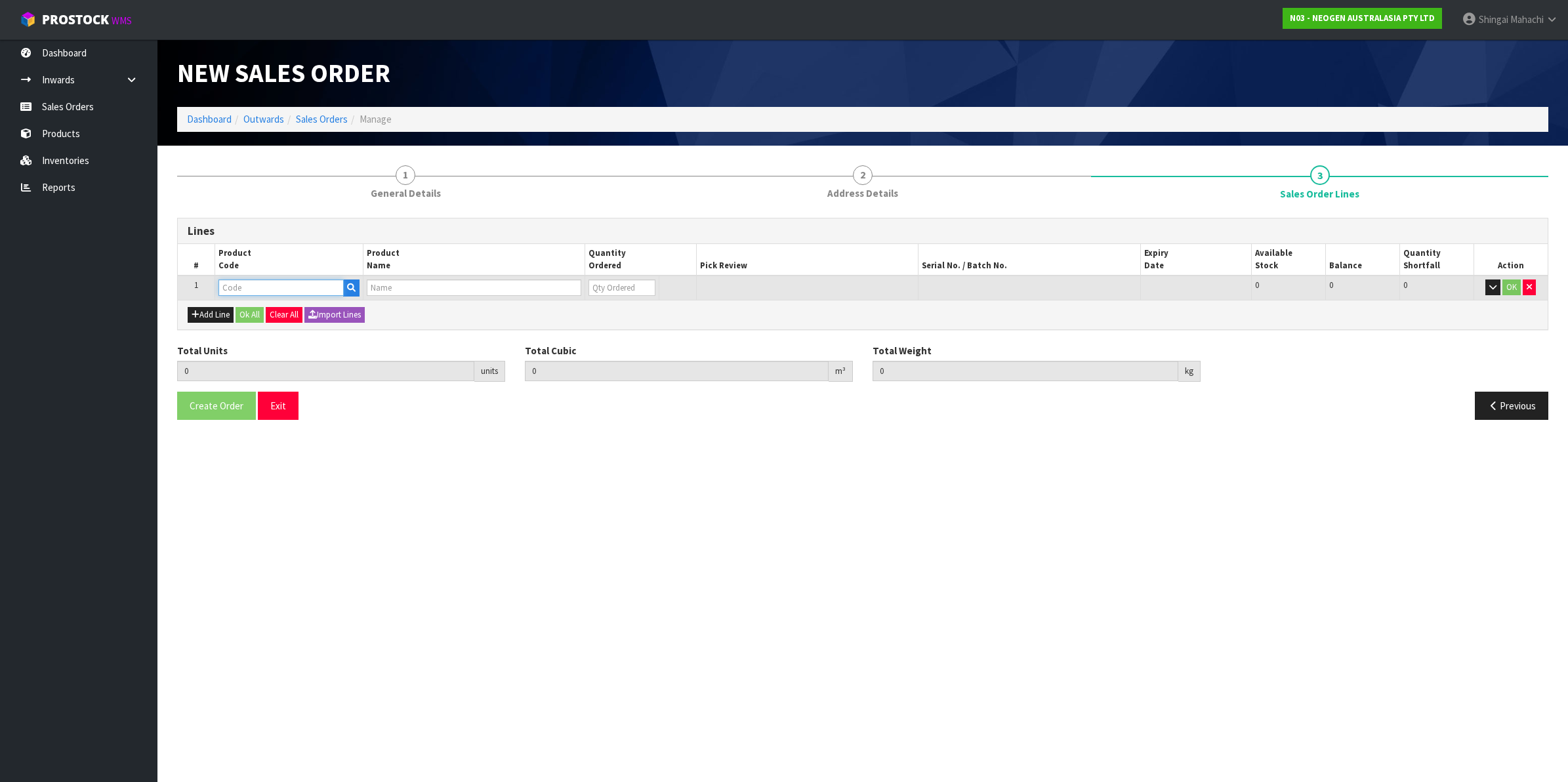
click at [235, 285] on input "text" at bounding box center [282, 287] width 125 height 16
paste input "700002138"
type input "700002138"
type input "0.000000"
type input "0.000"
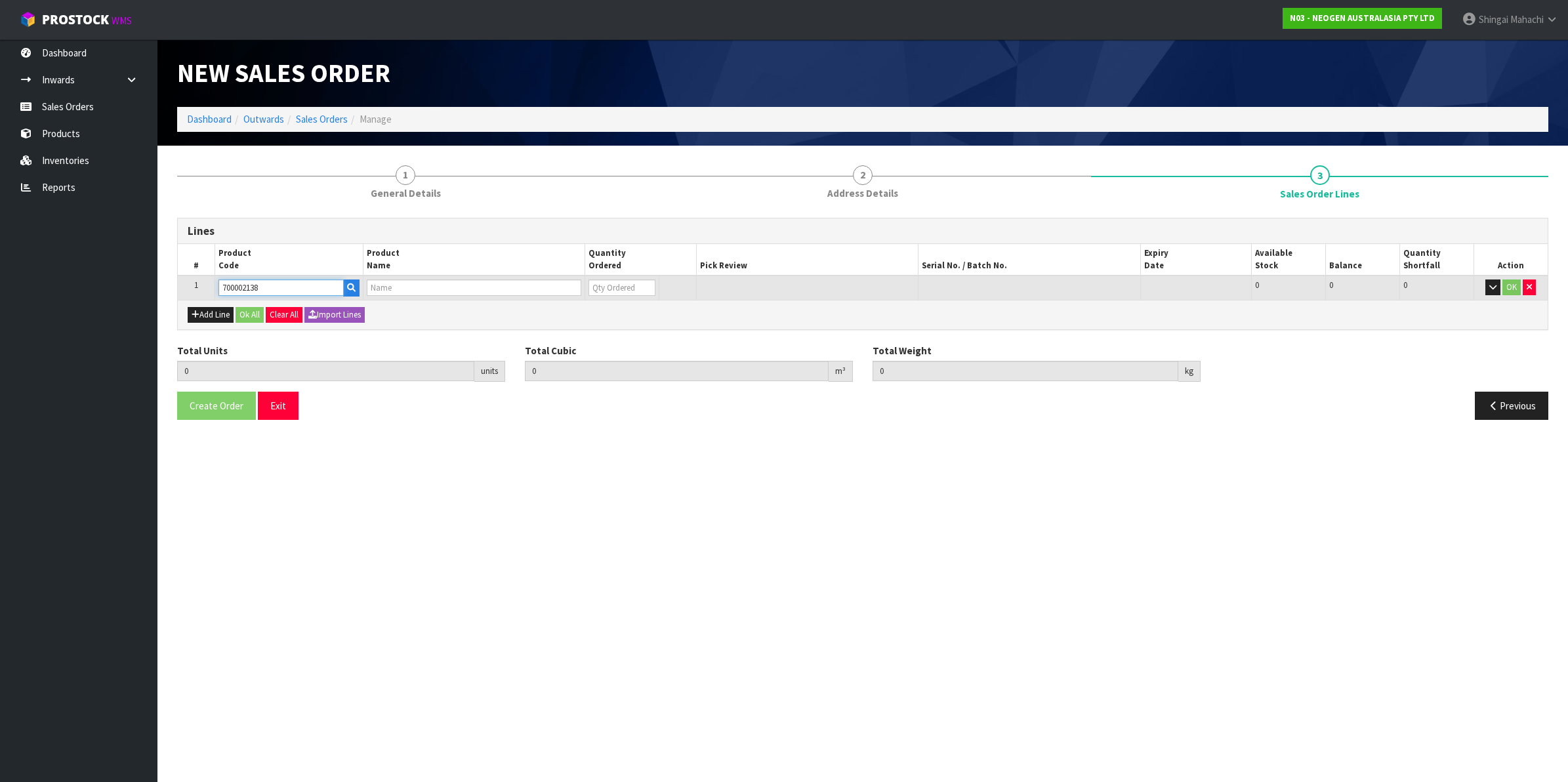
type input "7100039447 - 6475 PETRIFILM RAPID YNM CT PLT 50EA/CS"
type input "0"
type input "700002138"
type input "1"
type input "0.001292"
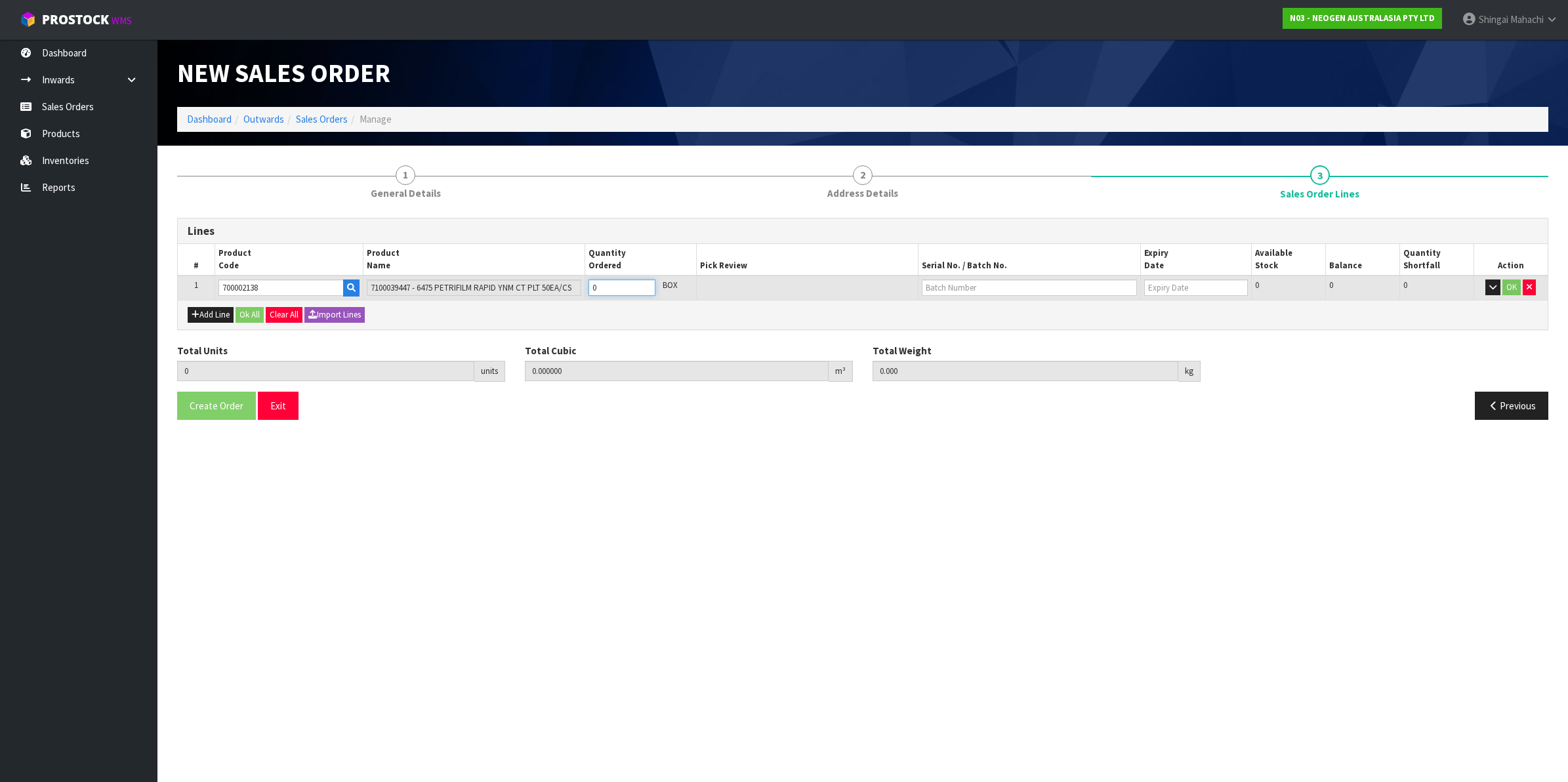
type input "0.2"
type input "1"
click at [644, 286] on input "1" at bounding box center [622, 287] width 67 height 16
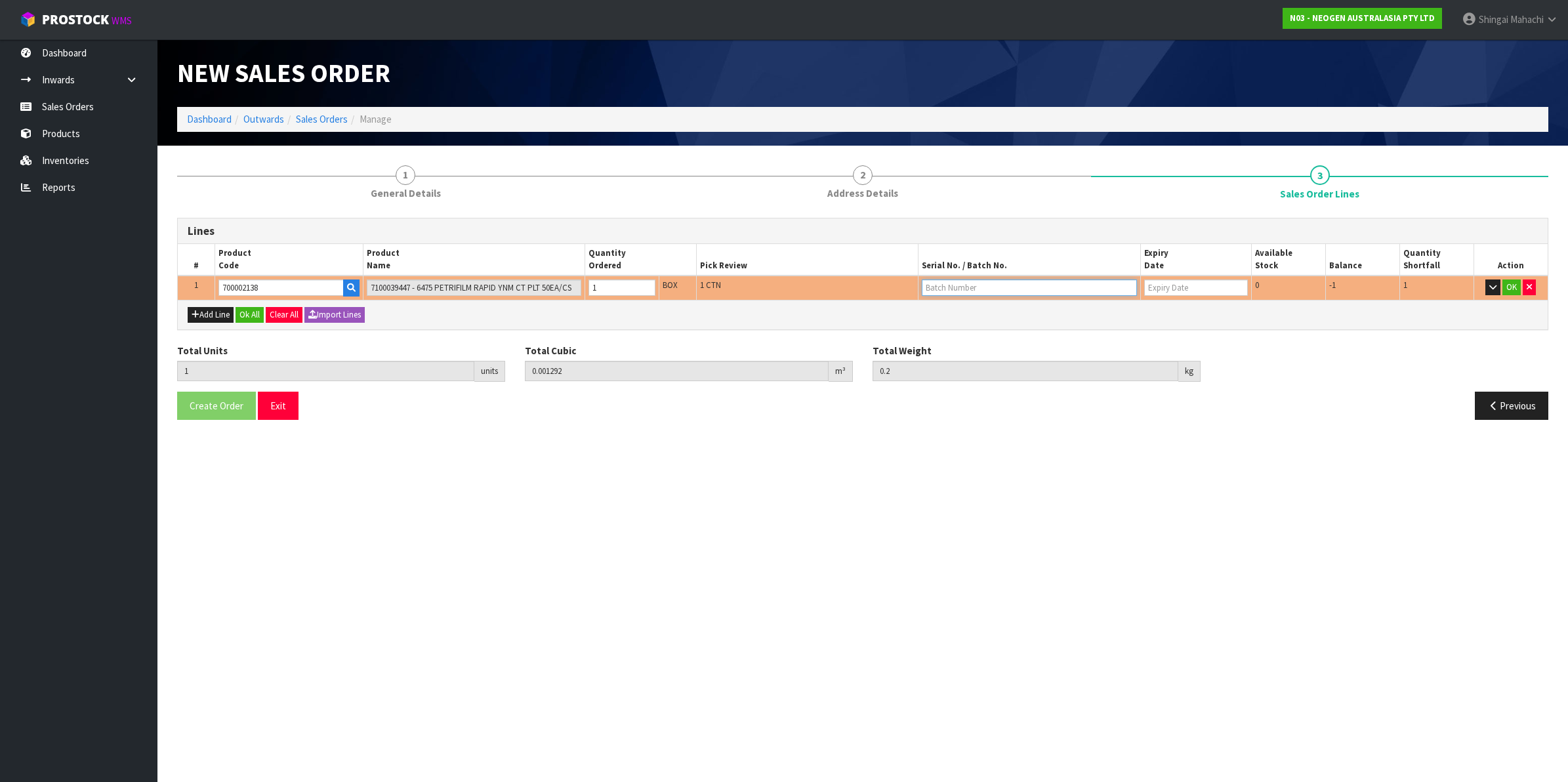
click at [952, 286] on input "text" at bounding box center [1029, 287] width 215 height 16
click at [904, 458] on section "New Sales Order Dashboard Outwards Sales Orders Manage New Sales Order Dashboar…" at bounding box center [784, 391] width 1568 height 782
click at [1507, 404] on button "Previous" at bounding box center [1511, 406] width 73 height 29
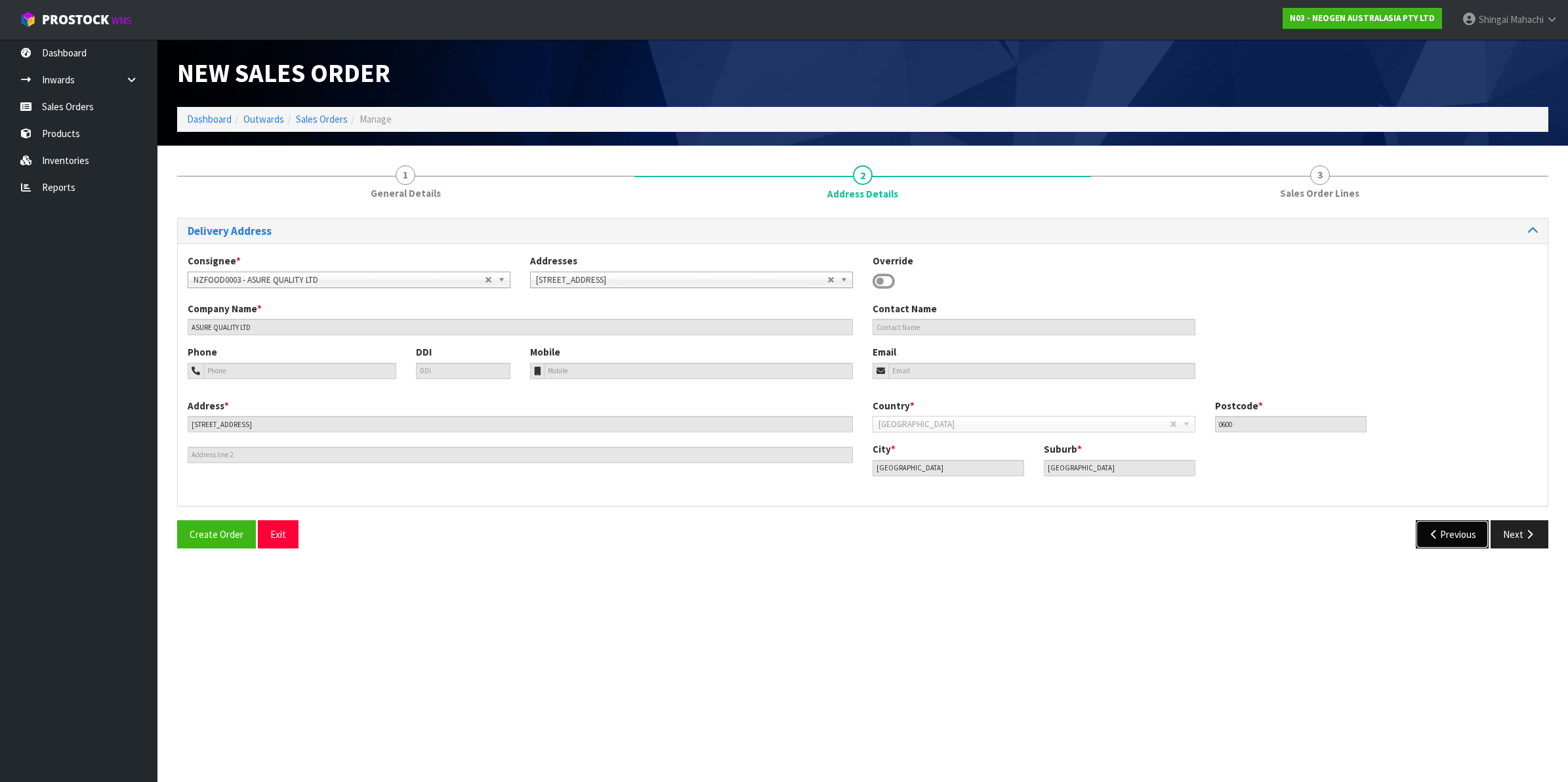
click at [1441, 530] on button "Previous" at bounding box center [1452, 535] width 73 height 29
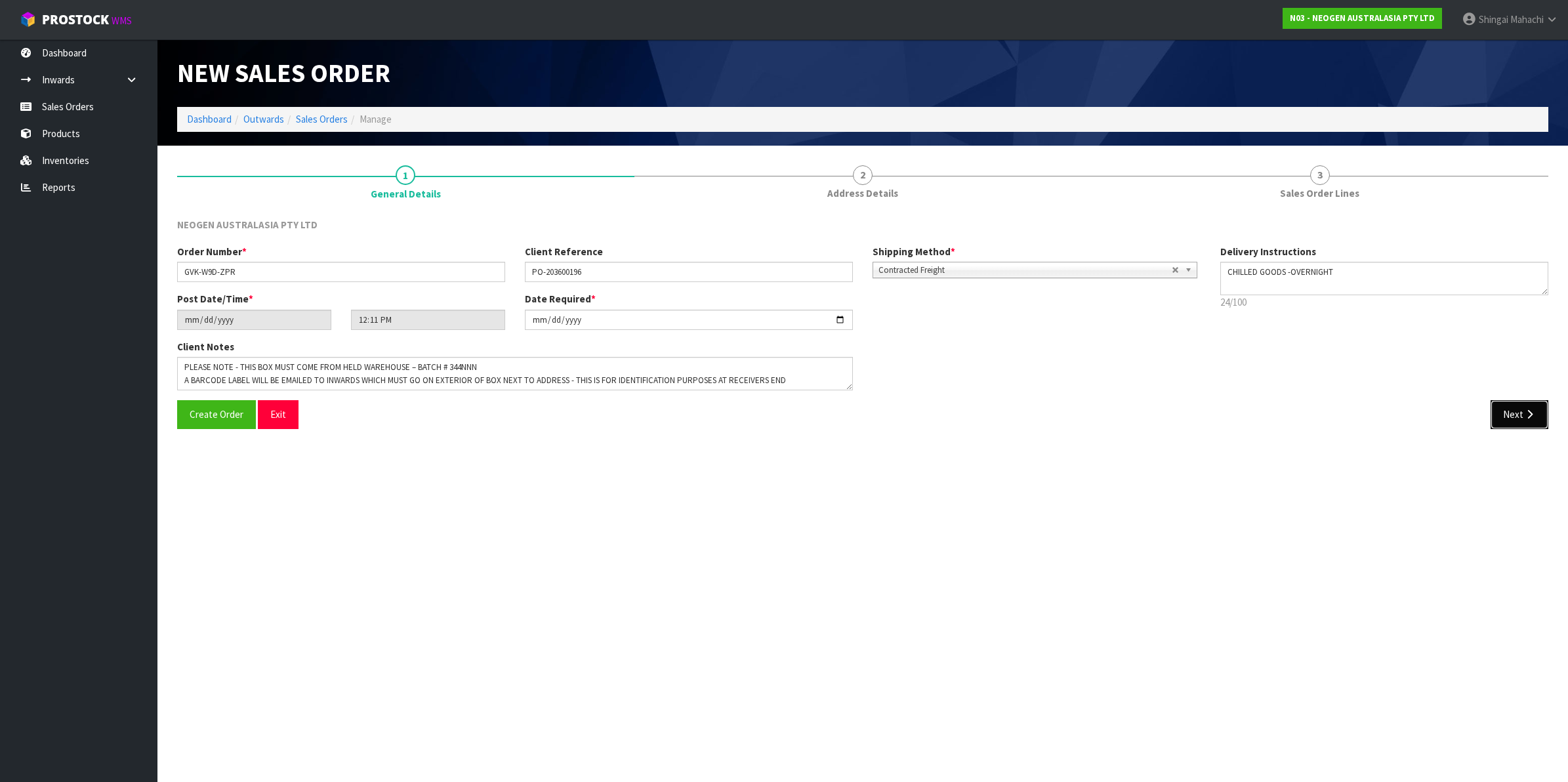
click at [1503, 416] on button "Next" at bounding box center [1519, 414] width 58 height 29
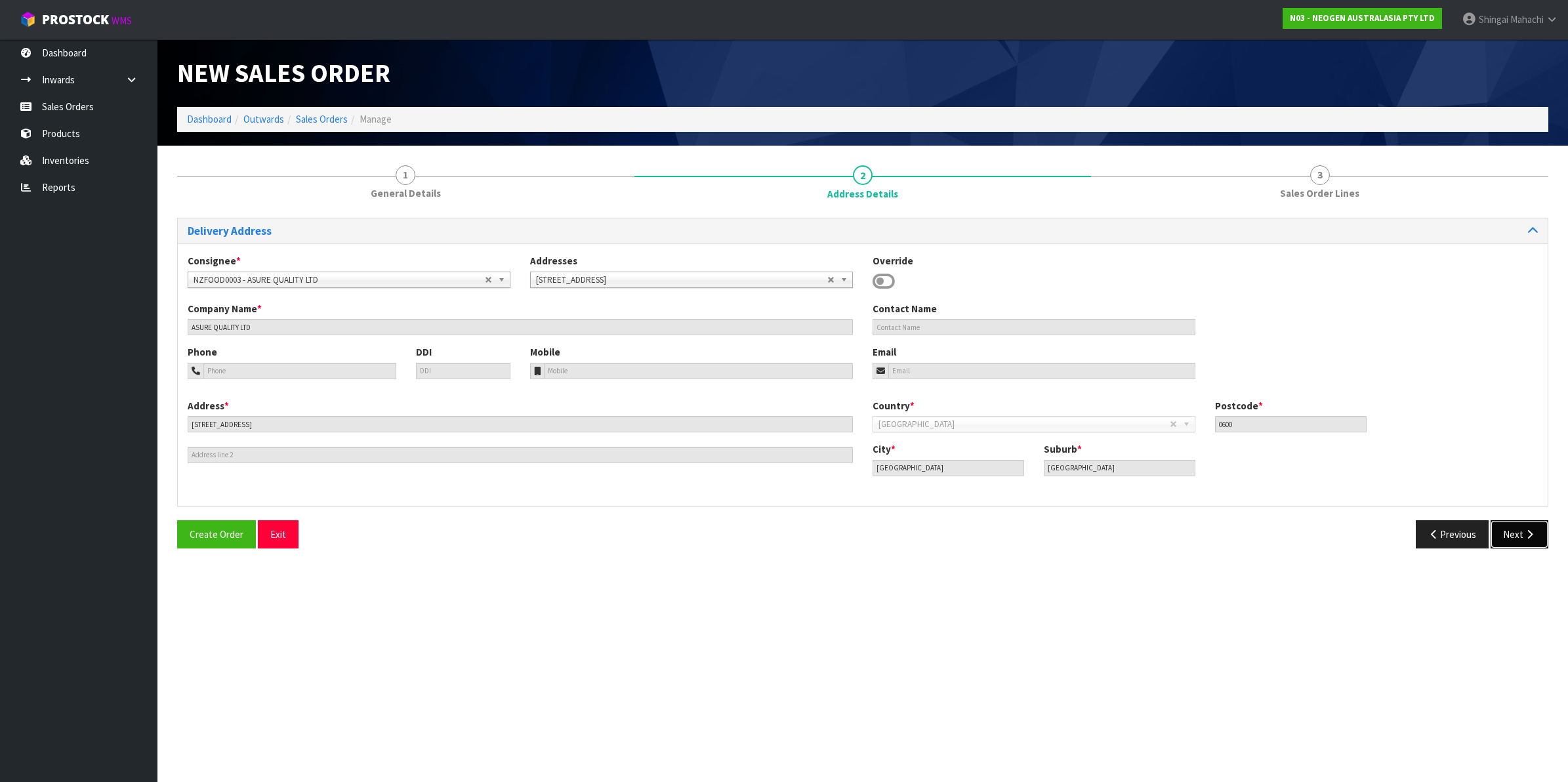
click at [1502, 525] on button "Next" at bounding box center [1519, 535] width 58 height 29
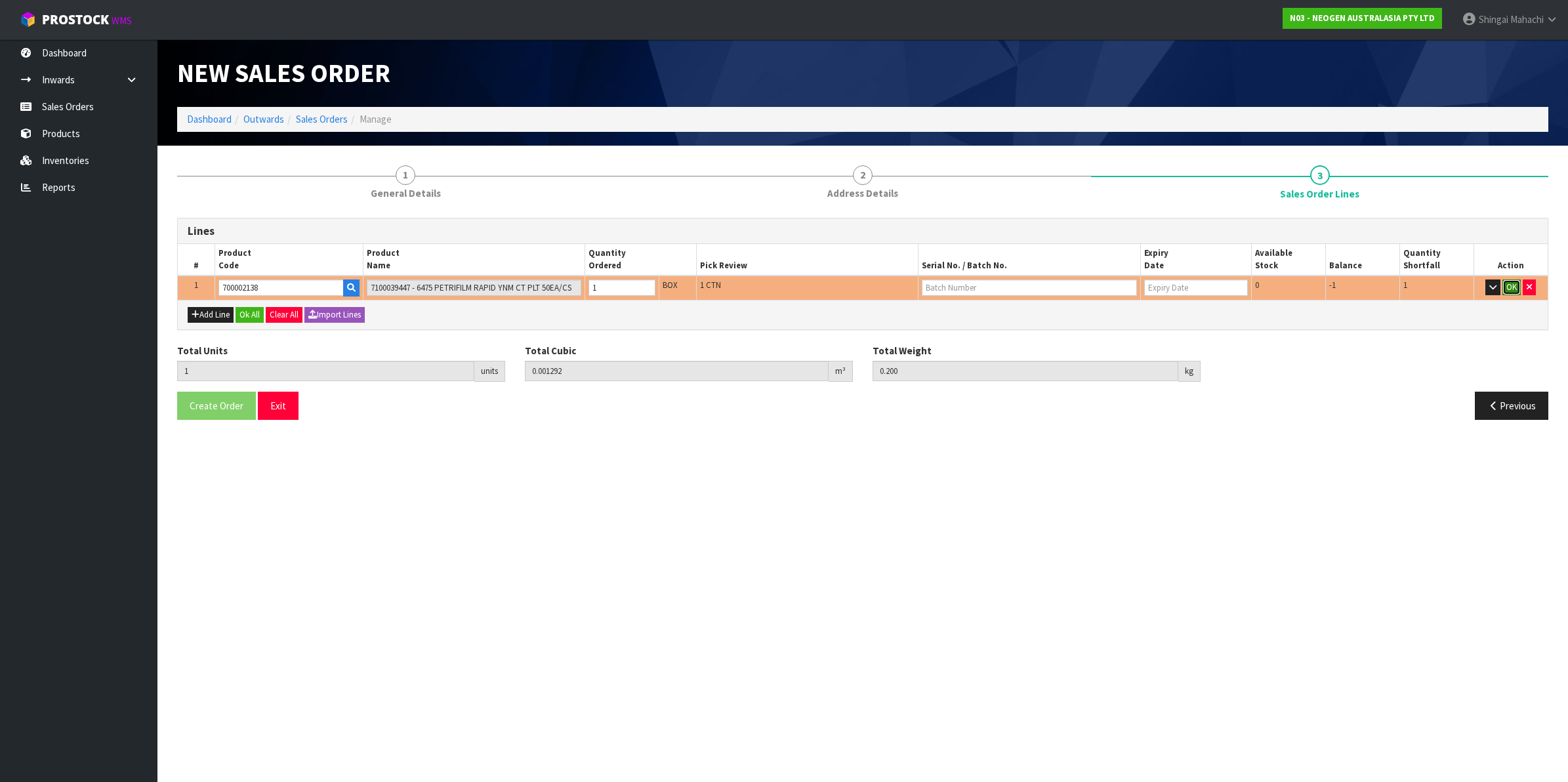
click at [1509, 289] on button "OK" at bounding box center [1512, 287] width 19 height 16
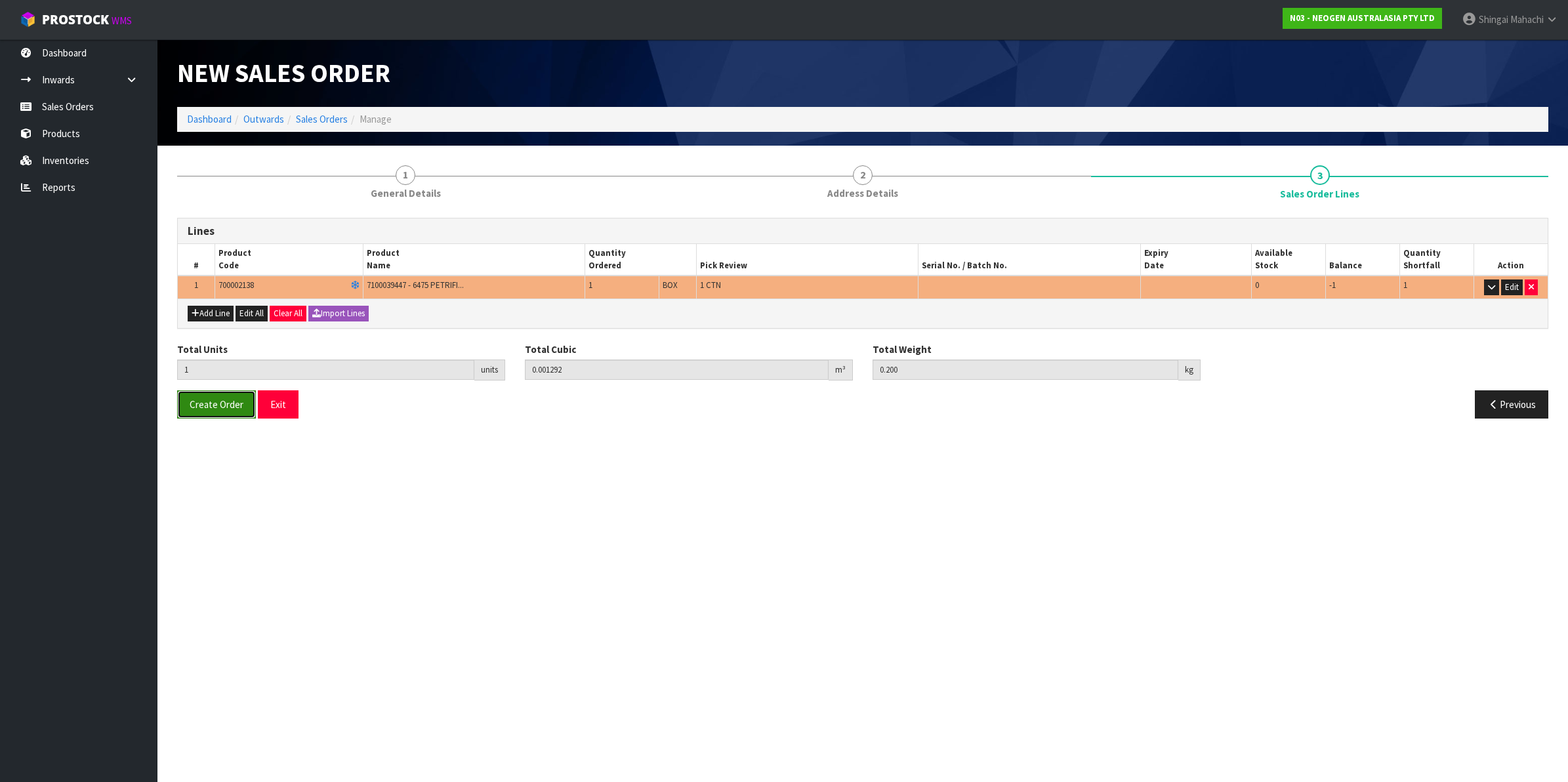
click at [210, 399] on span "Create Order" at bounding box center [216, 404] width 53 height 12
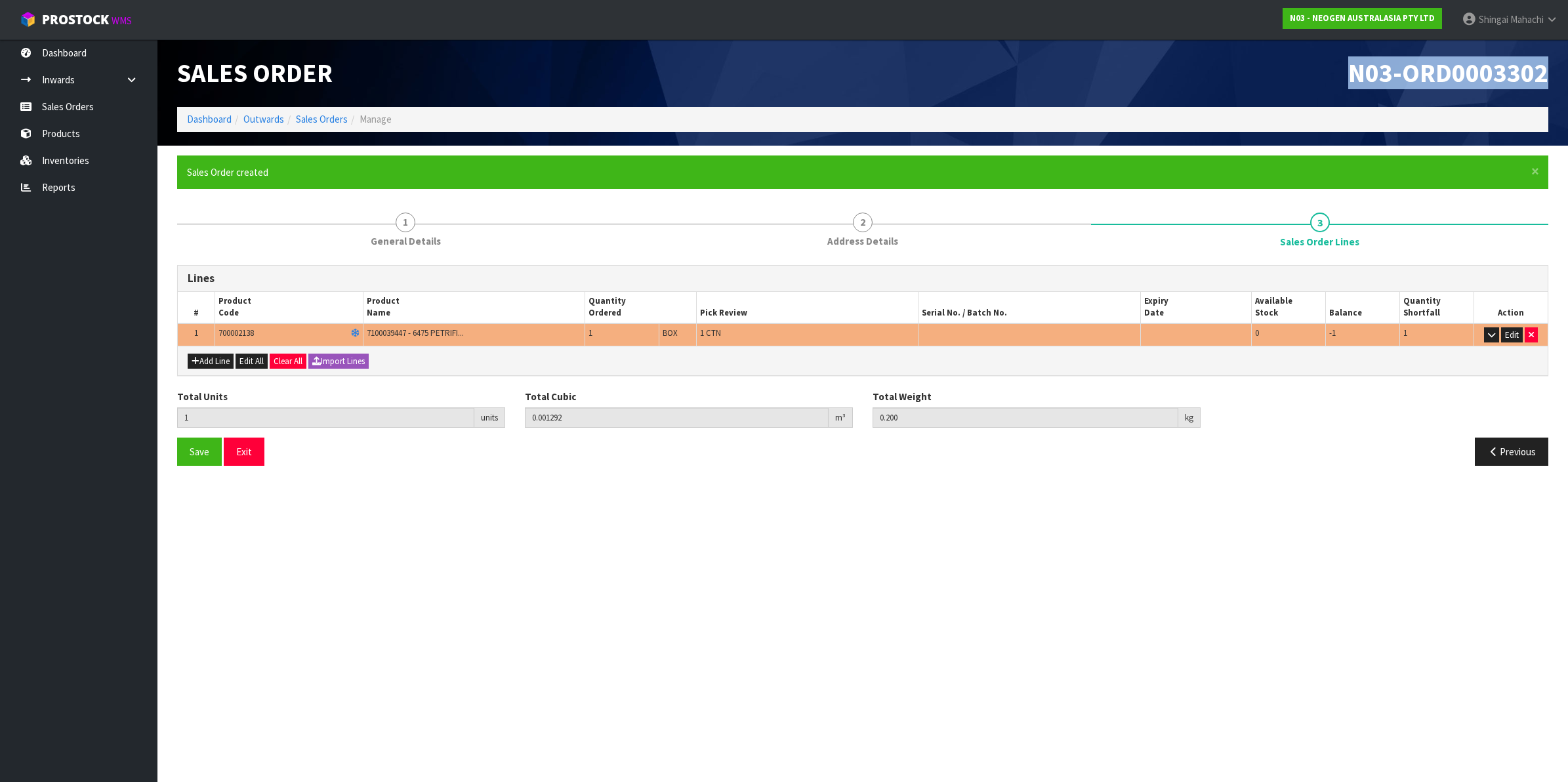
drag, startPoint x: 1351, startPoint y: 73, endPoint x: 1569, endPoint y: 83, distance: 218.2
click at [1567, 83] on html "Toggle navigation ProStock WMS N03 - NEOGEN AUSTRALASIA PTY LTD [PERSON_NAME] L…" at bounding box center [784, 391] width 1568 height 782
copy span "N03-ORD0003302"
click at [64, 155] on link "Inventories" at bounding box center [78, 160] width 158 height 27
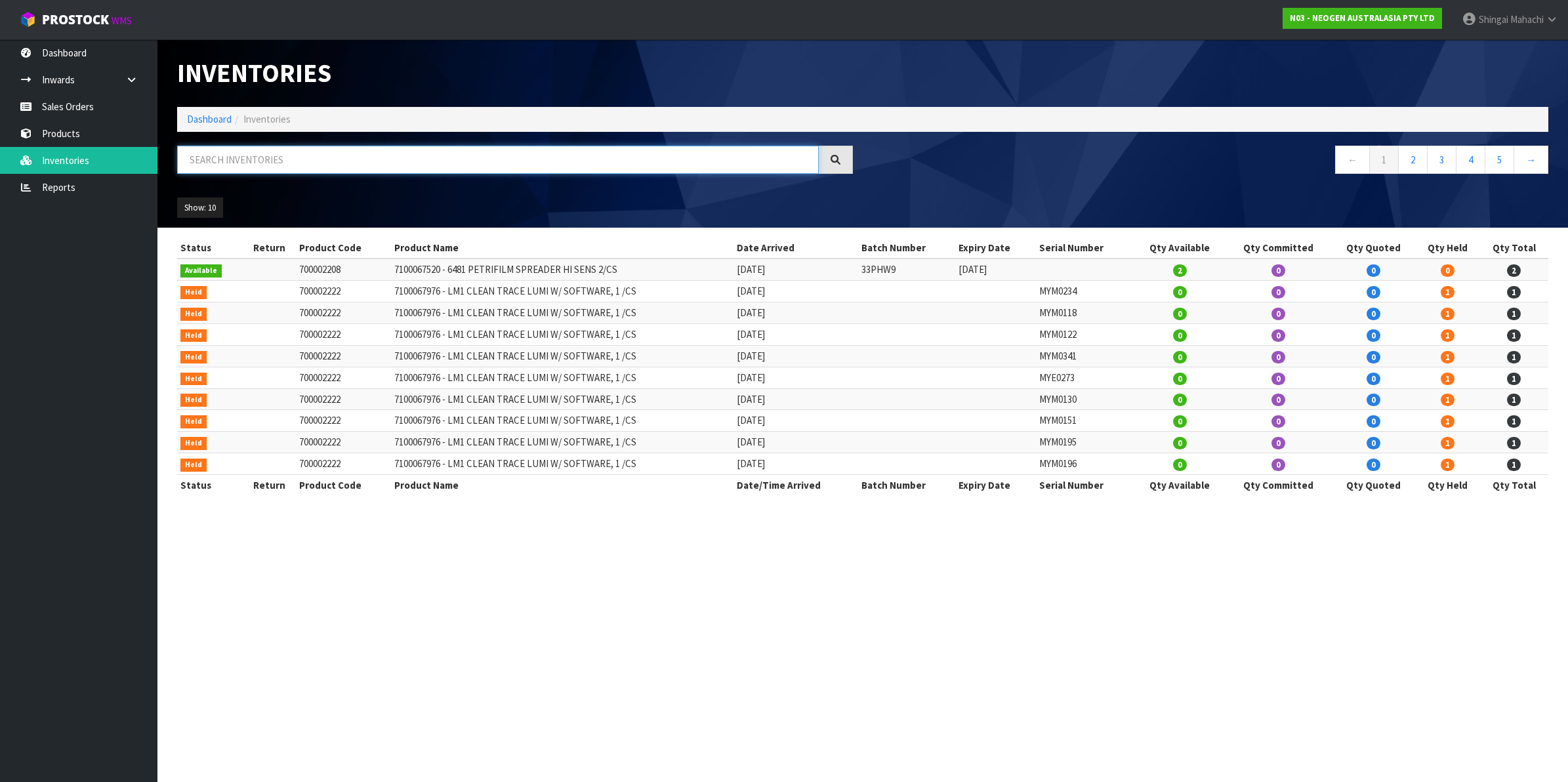
click at [227, 153] on input "text" at bounding box center [498, 160] width 641 height 29
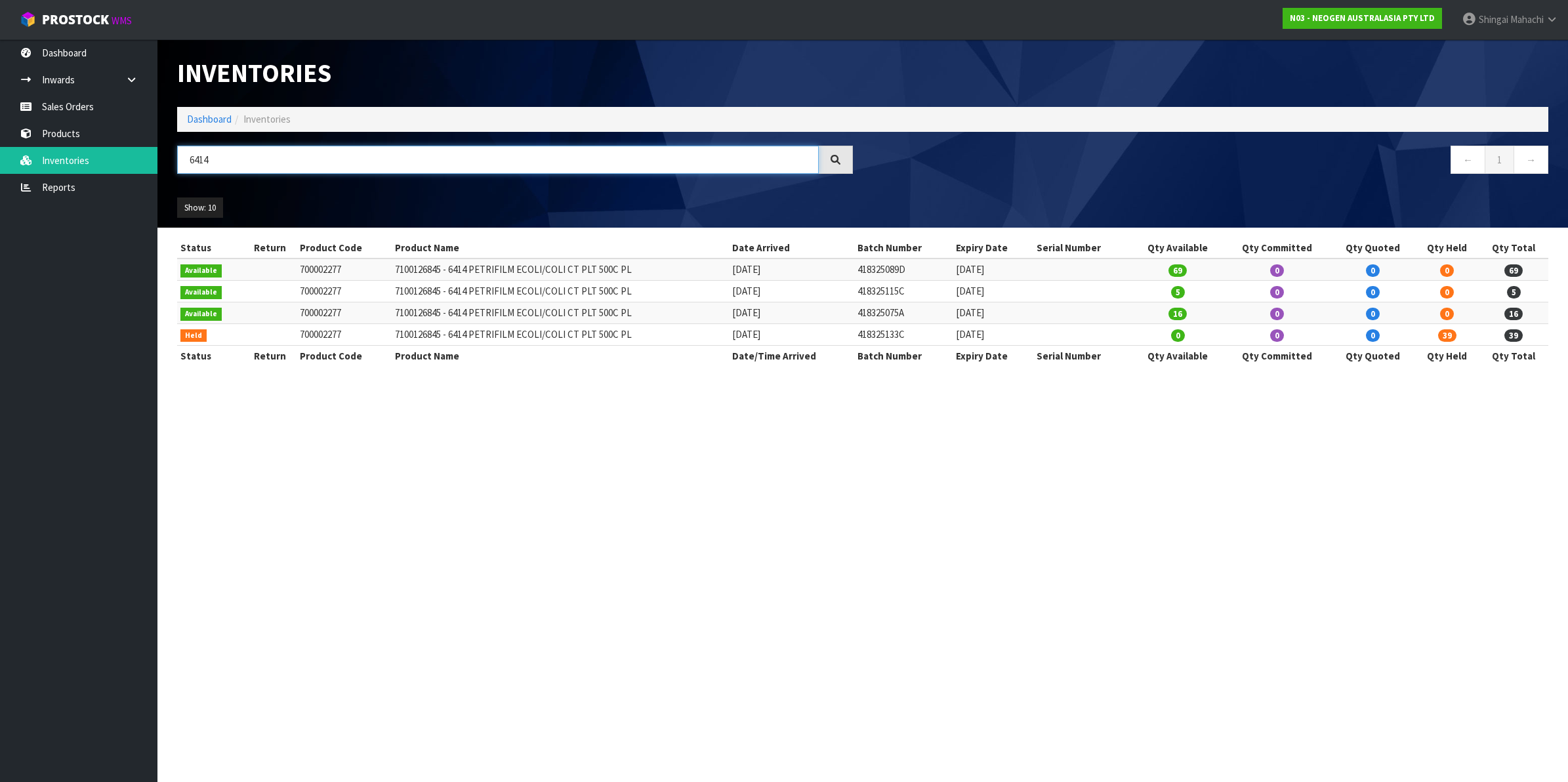
type input "6414"
